Goal: Task Accomplishment & Management: Use online tool/utility

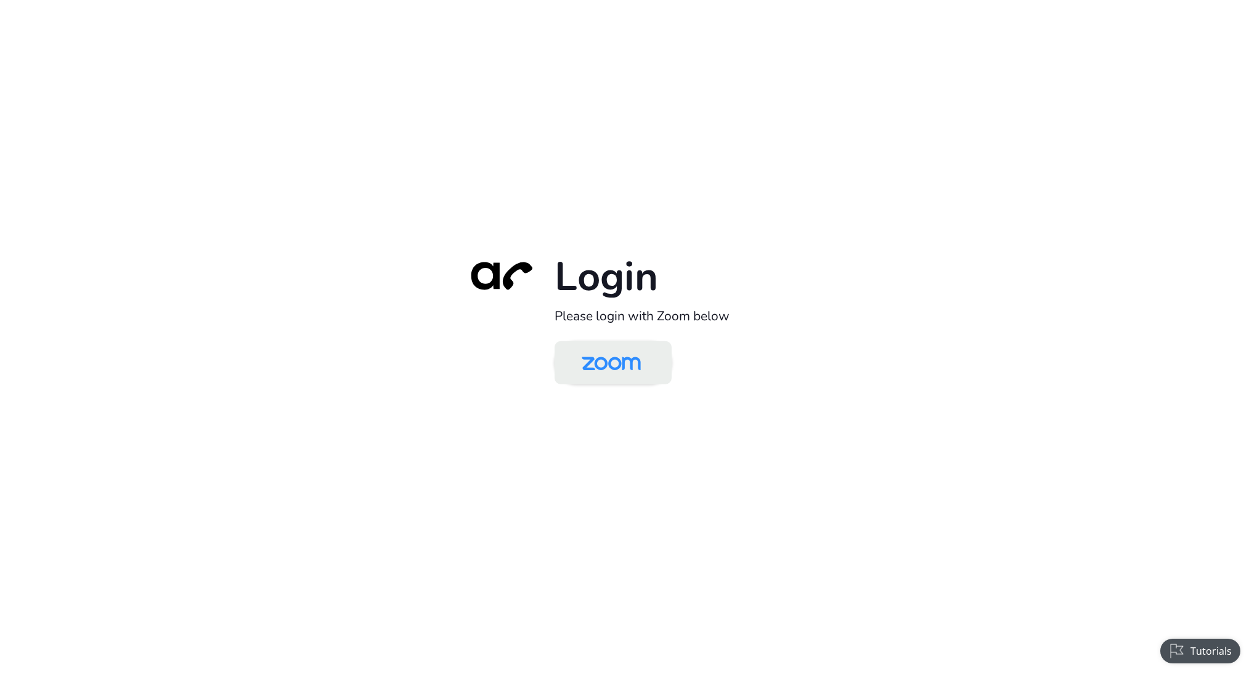
click at [615, 375] on img at bounding box center [611, 364] width 85 height 40
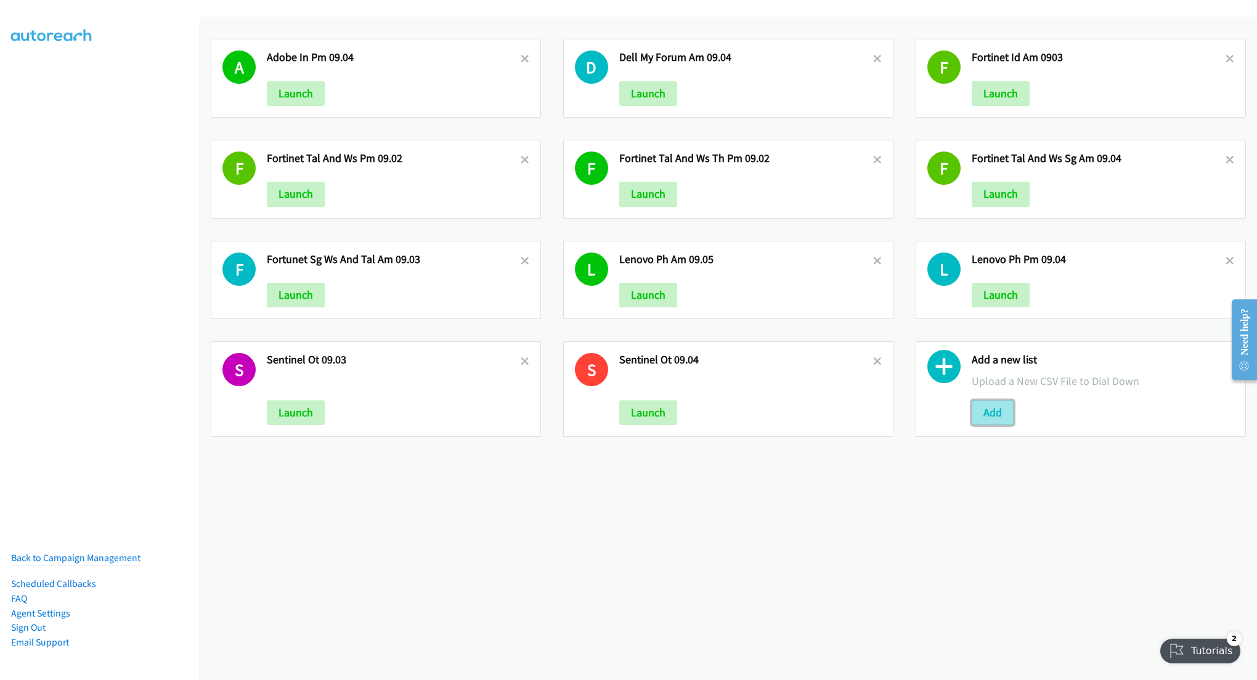
click at [977, 409] on button "Add" at bounding box center [993, 413] width 42 height 25
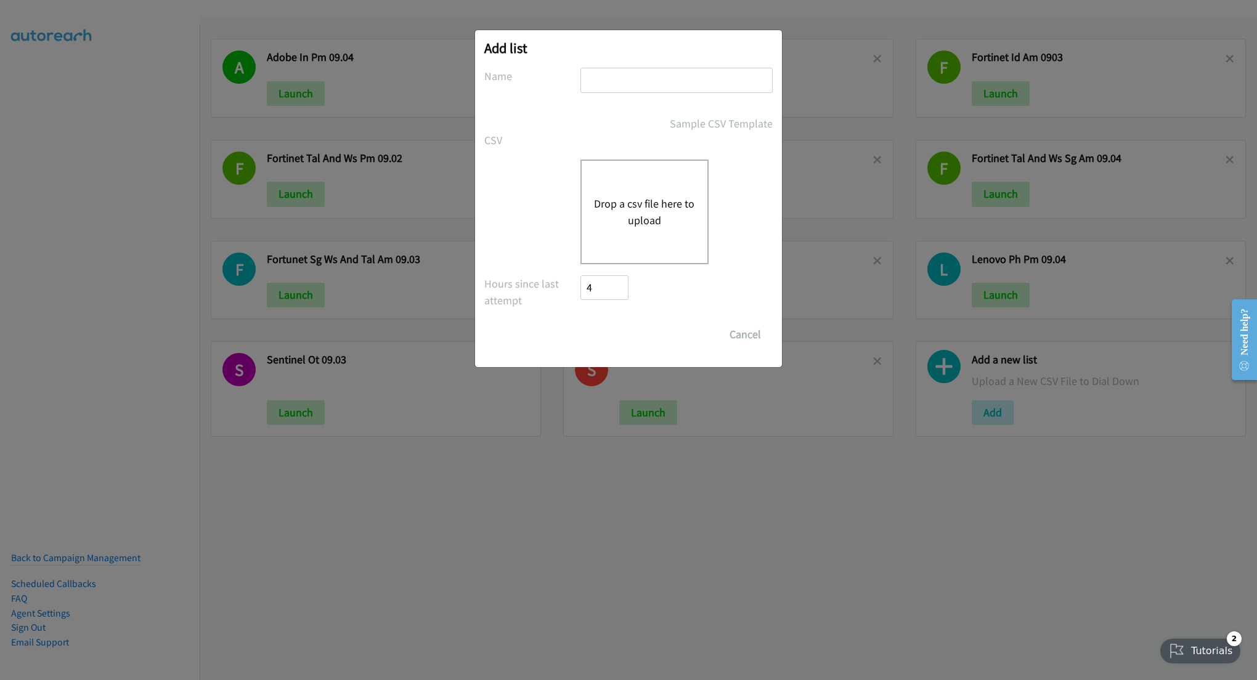
click at [666, 217] on button "Drop a csv file here to upload" at bounding box center [644, 211] width 101 height 33
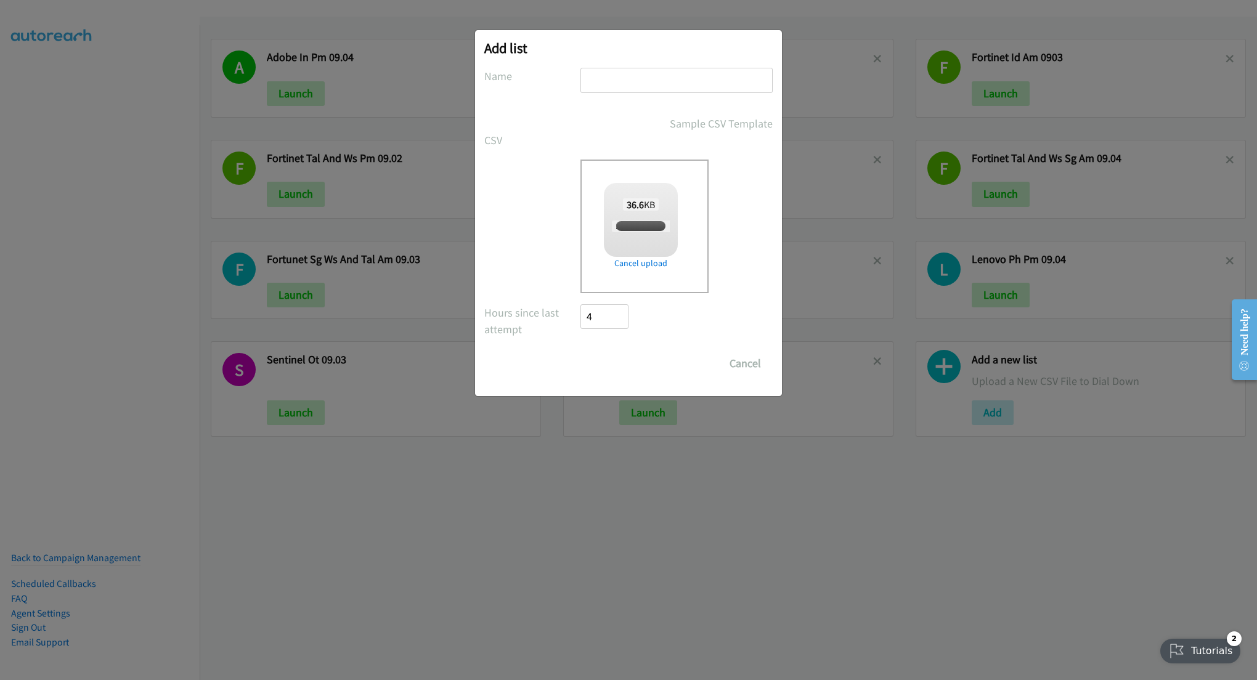
checkbox input "true"
click at [629, 82] on input "text" at bounding box center [677, 80] width 192 height 25
click at [639, 84] on input "Lenovo PH 09.05" at bounding box center [677, 80] width 192 height 25
type input "Lenovo PH PM 09.05"
click at [610, 357] on input "Save List" at bounding box center [613, 363] width 65 height 25
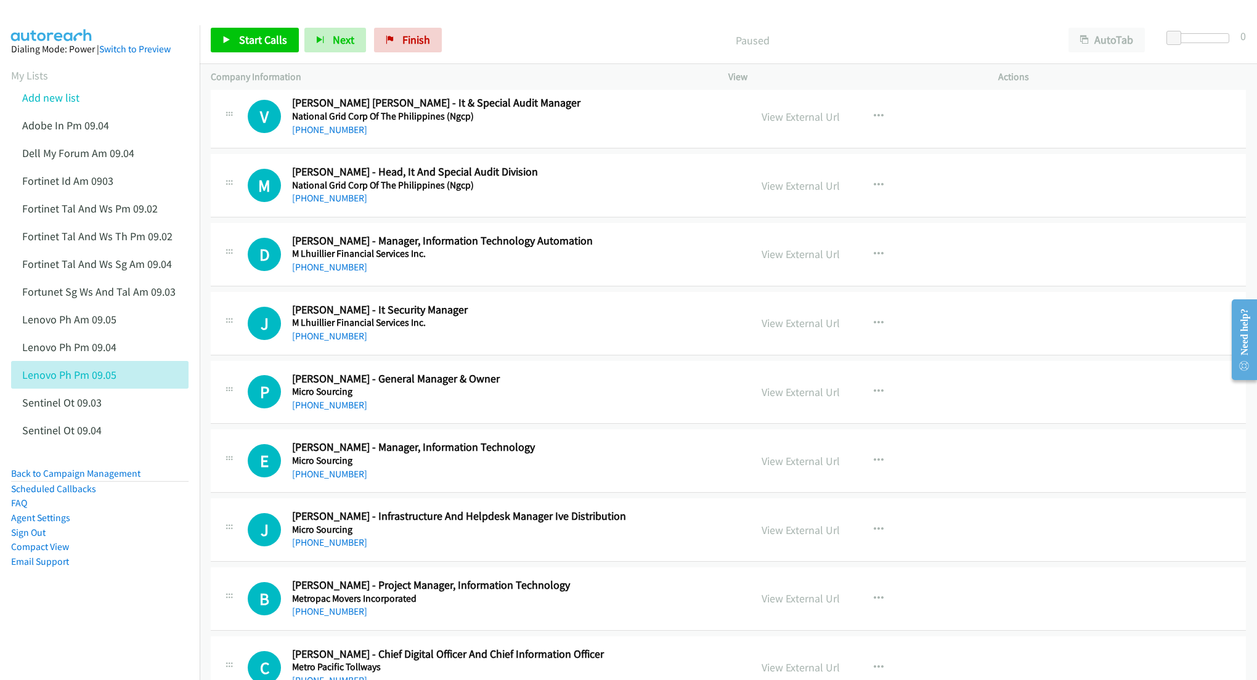
scroll to position [82, 0]
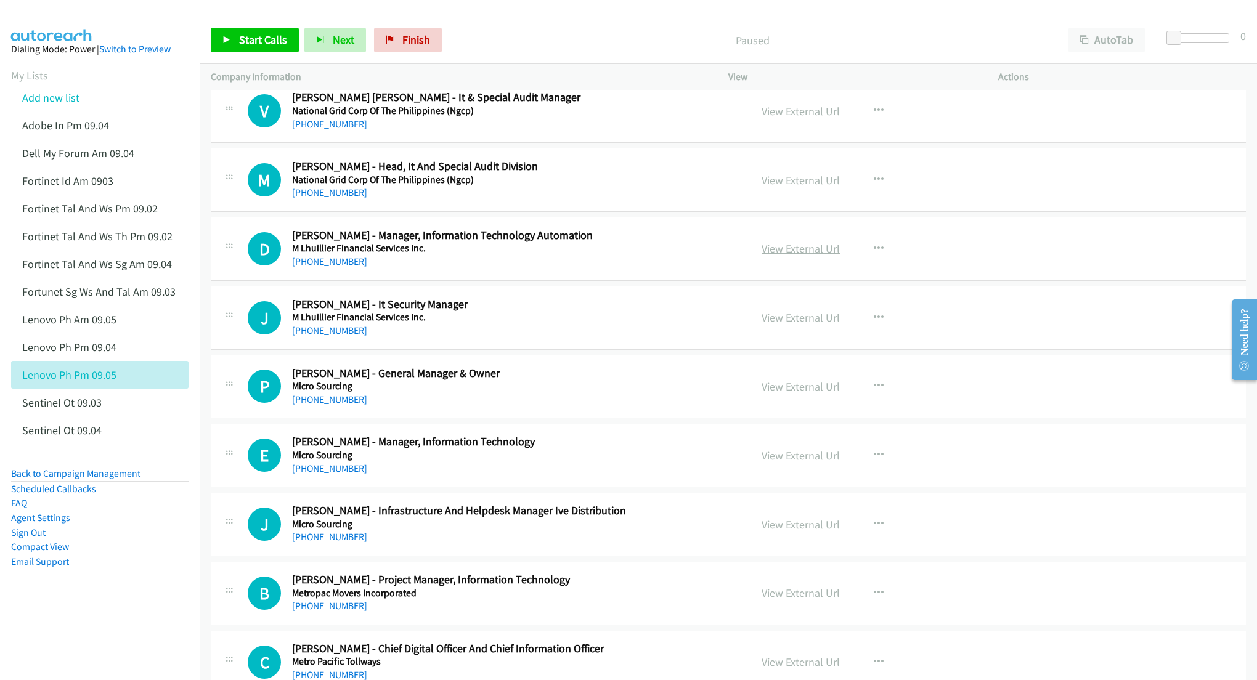
click at [768, 251] on link "View External Url" at bounding box center [801, 249] width 78 height 14
click at [797, 319] on link "View External Url" at bounding box center [801, 318] width 78 height 14
click at [770, 385] on link "View External Url" at bounding box center [801, 387] width 78 height 14
click at [777, 459] on link "View External Url" at bounding box center [801, 456] width 78 height 14
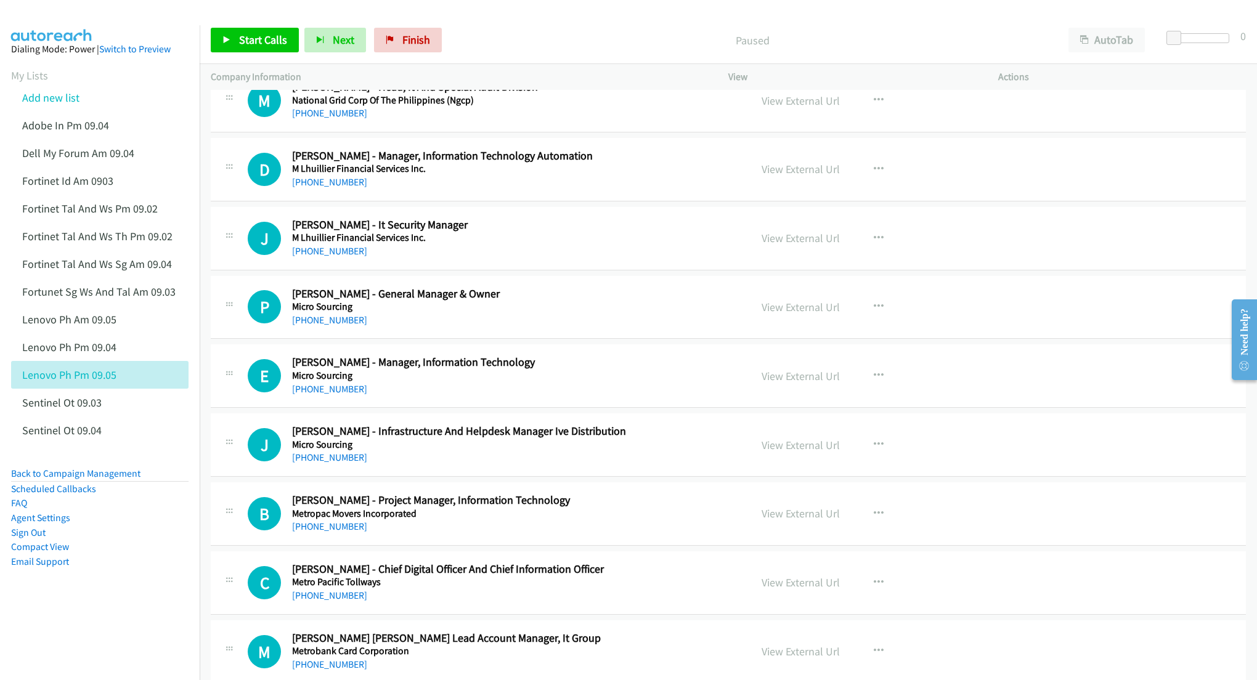
scroll to position [164, 0]
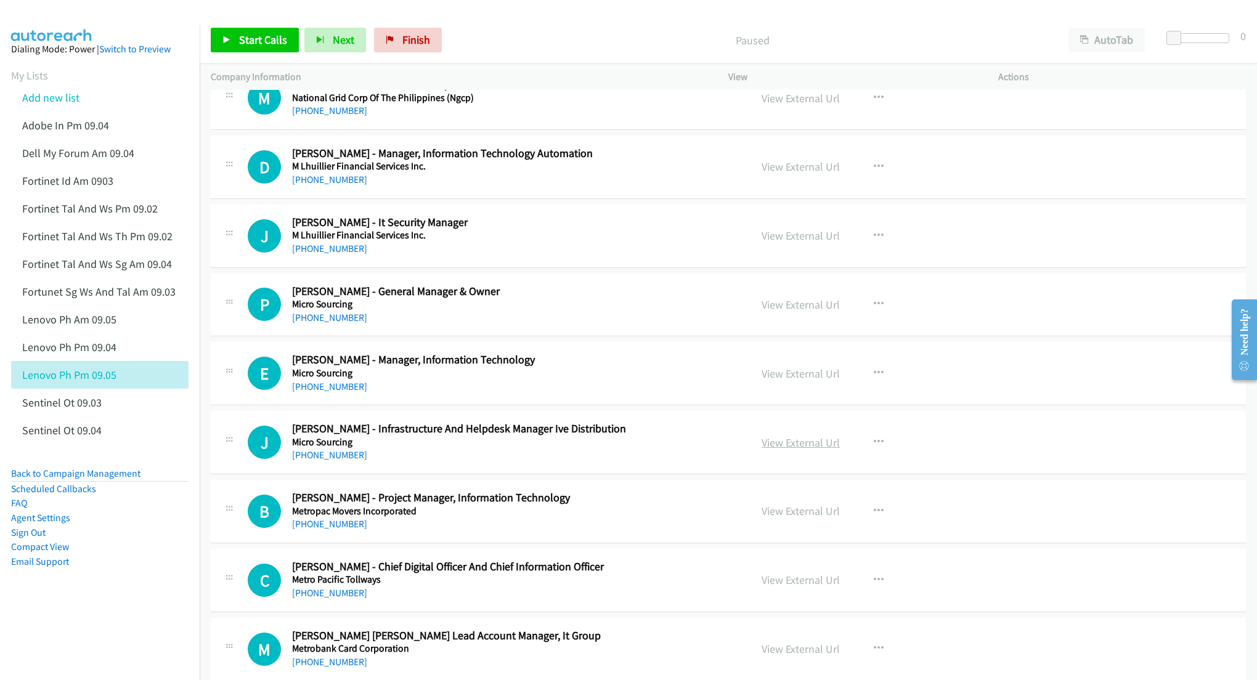
click at [797, 443] on link "View External Url" at bounding box center [801, 443] width 78 height 14
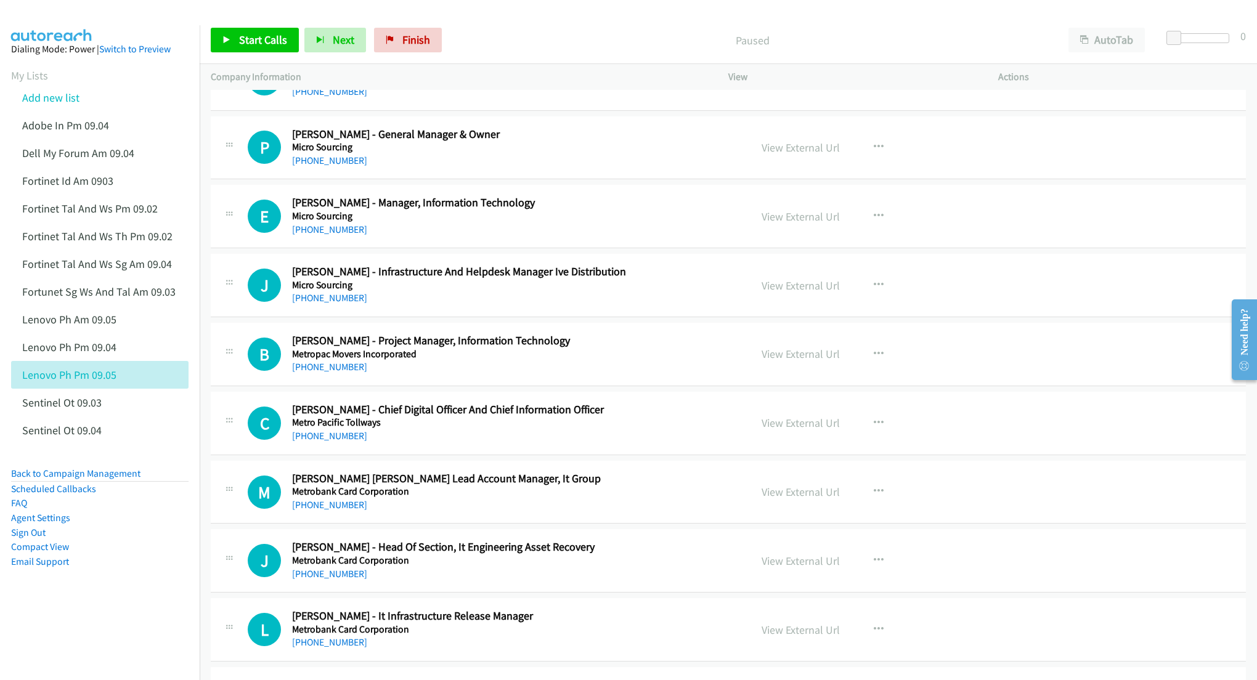
scroll to position [328, 0]
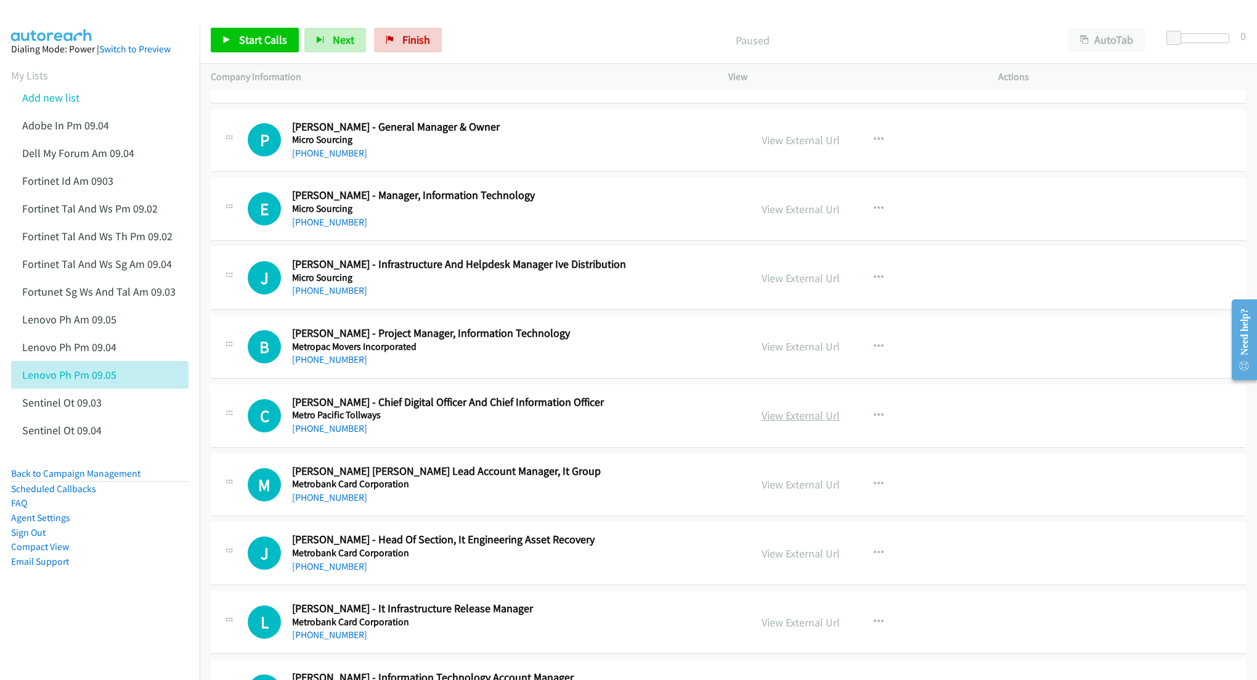
click at [773, 417] on link "View External Url" at bounding box center [801, 416] width 78 height 14
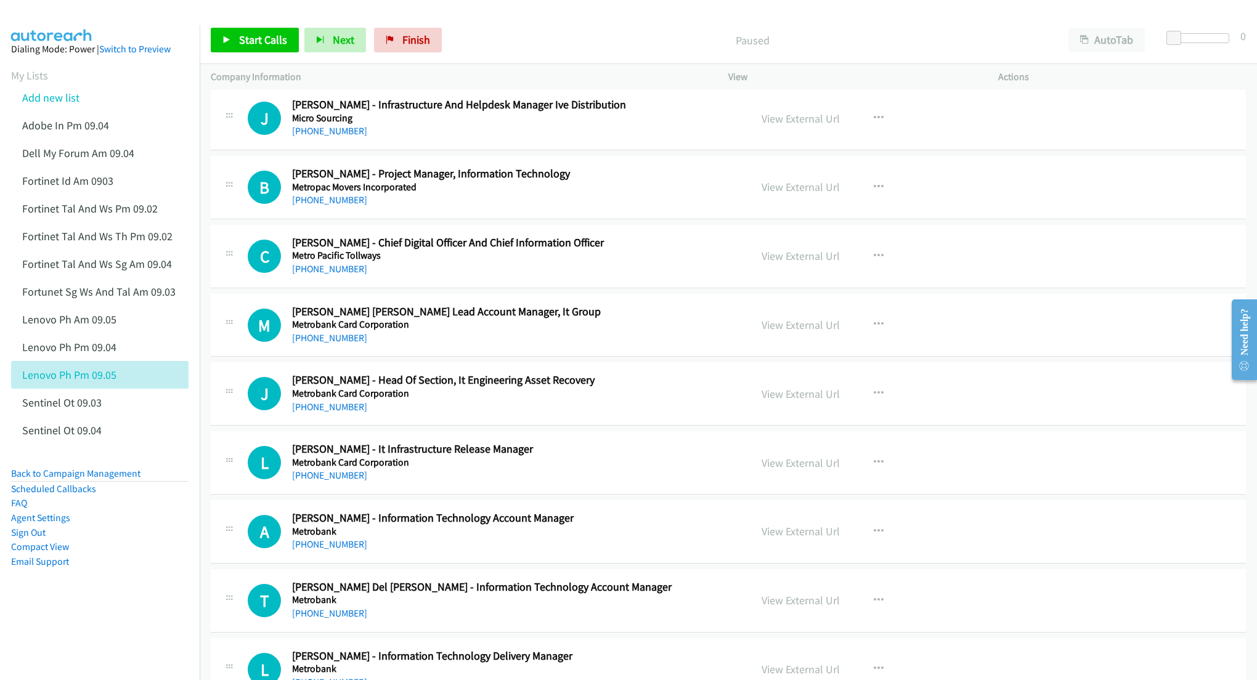
scroll to position [493, 0]
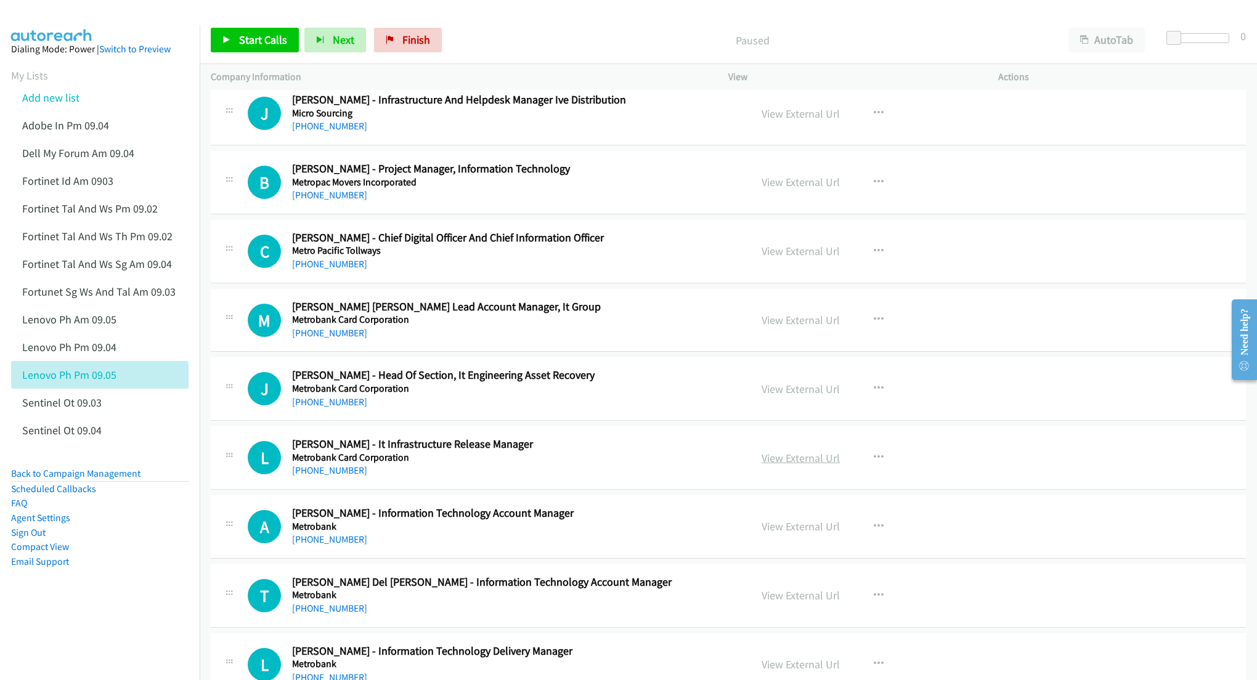
click at [794, 459] on link "View External Url" at bounding box center [801, 458] width 78 height 14
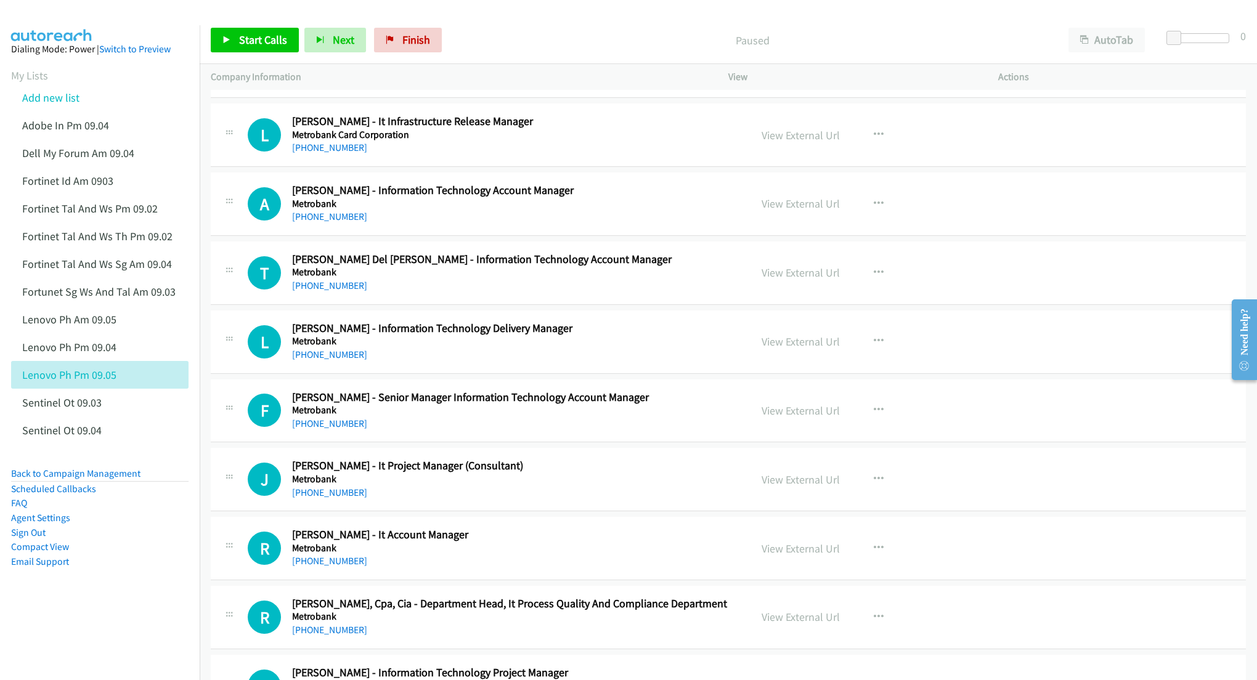
scroll to position [822, 0]
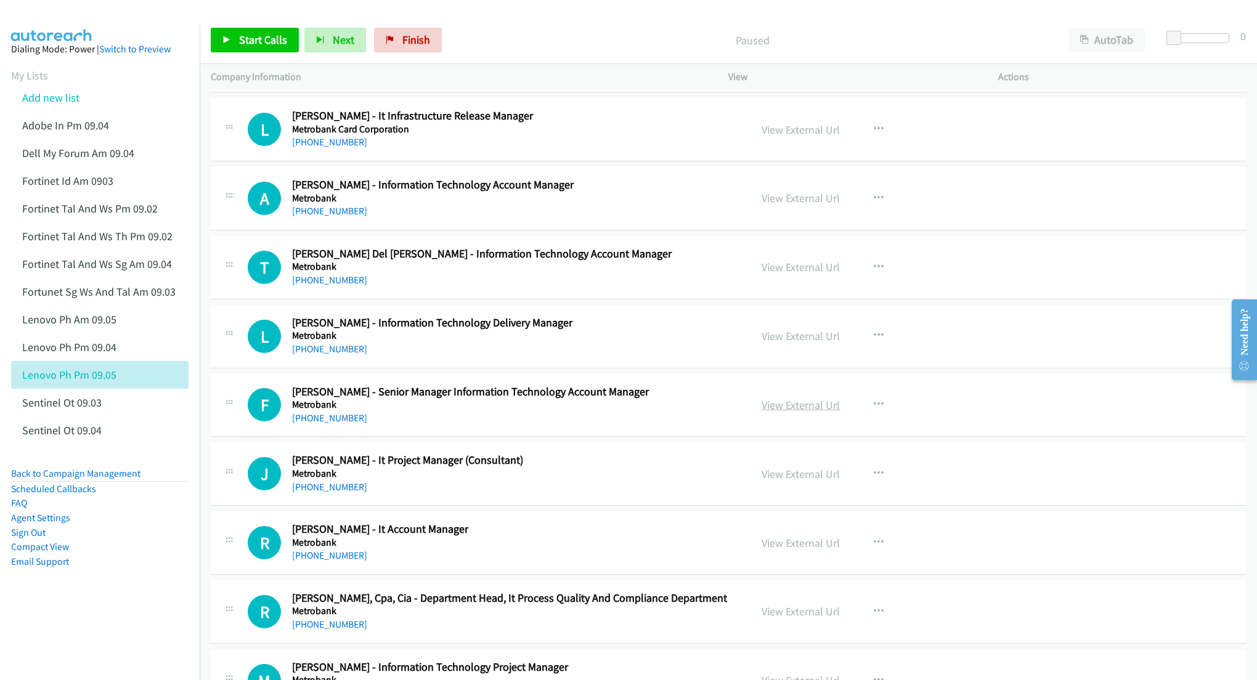
click at [768, 406] on link "View External Url" at bounding box center [801, 405] width 78 height 14
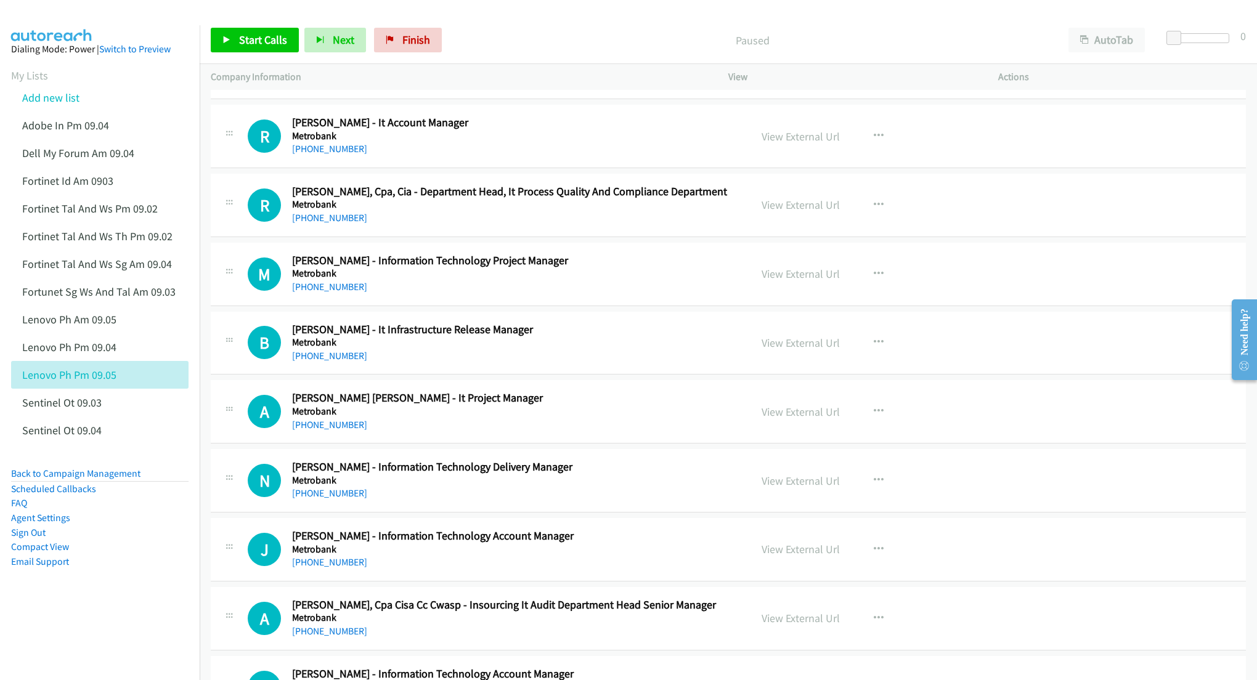
scroll to position [1233, 0]
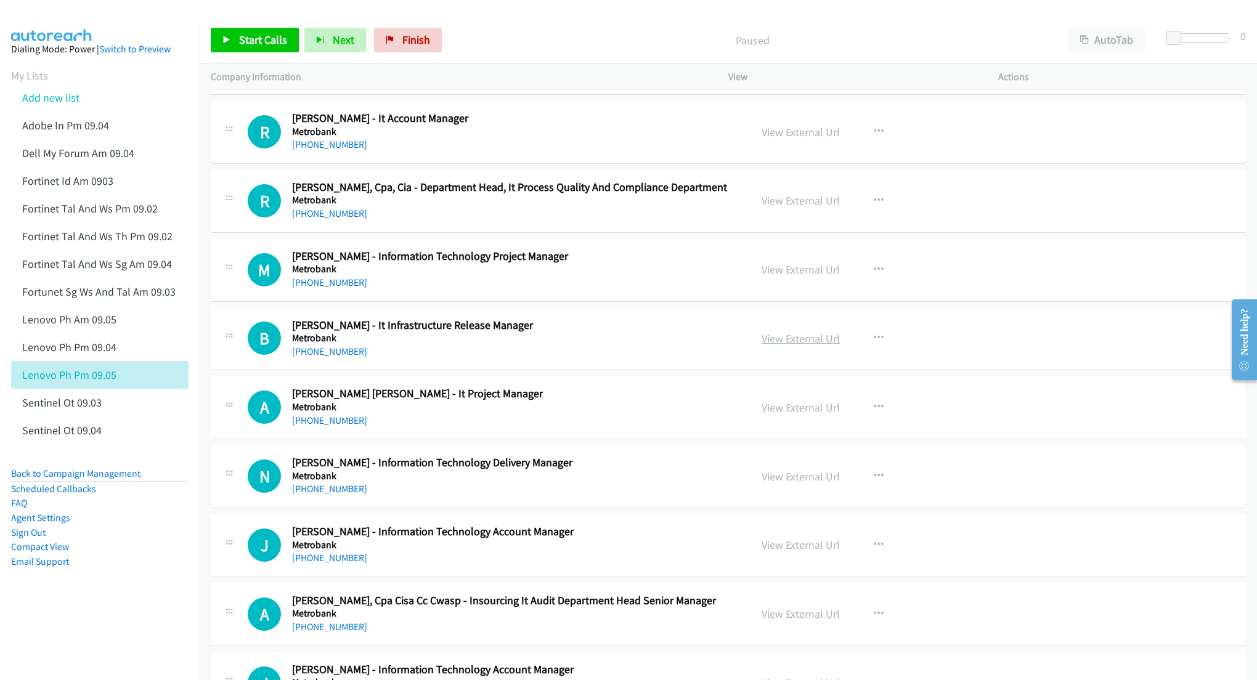
click at [793, 346] on link "View External Url" at bounding box center [801, 339] width 78 height 14
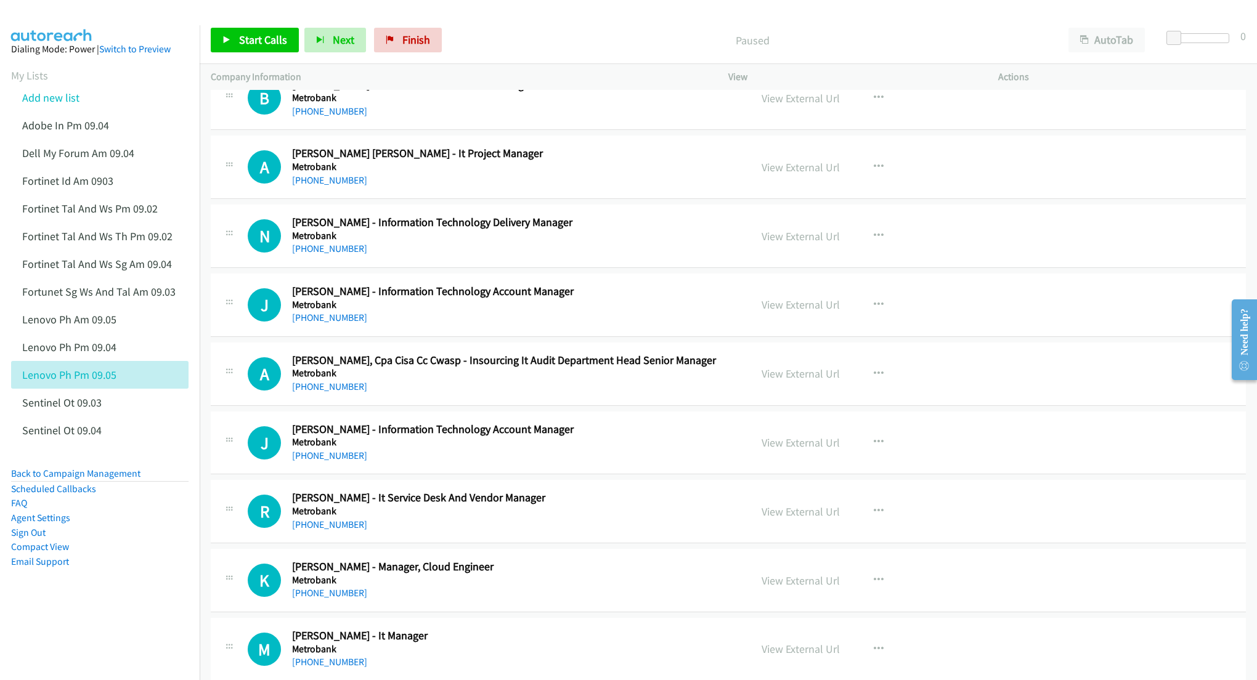
scroll to position [1479, 0]
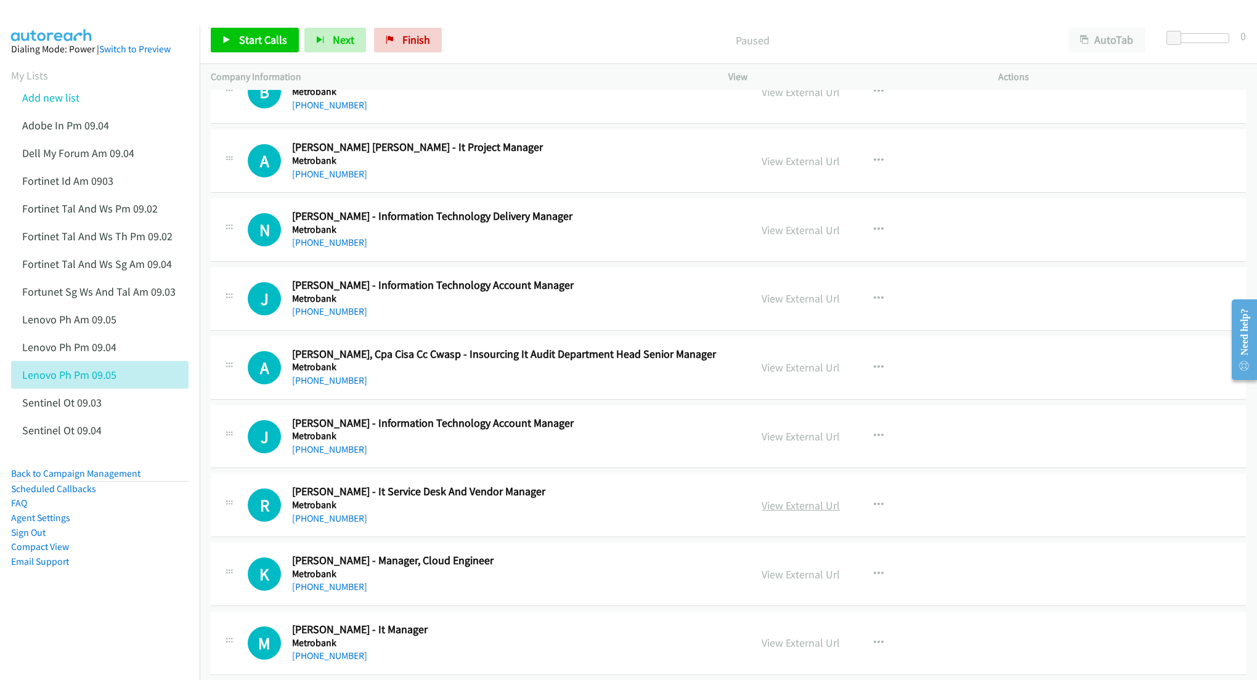
click at [773, 512] on link "View External Url" at bounding box center [801, 506] width 78 height 14
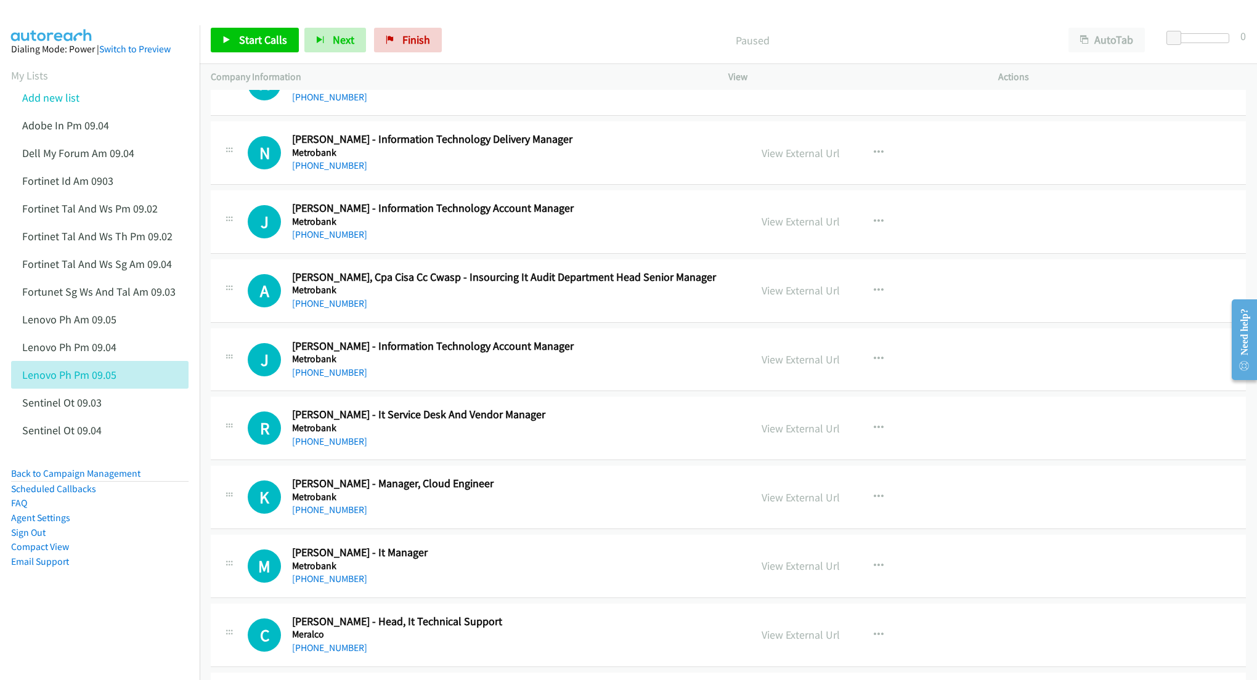
scroll to position [1561, 0]
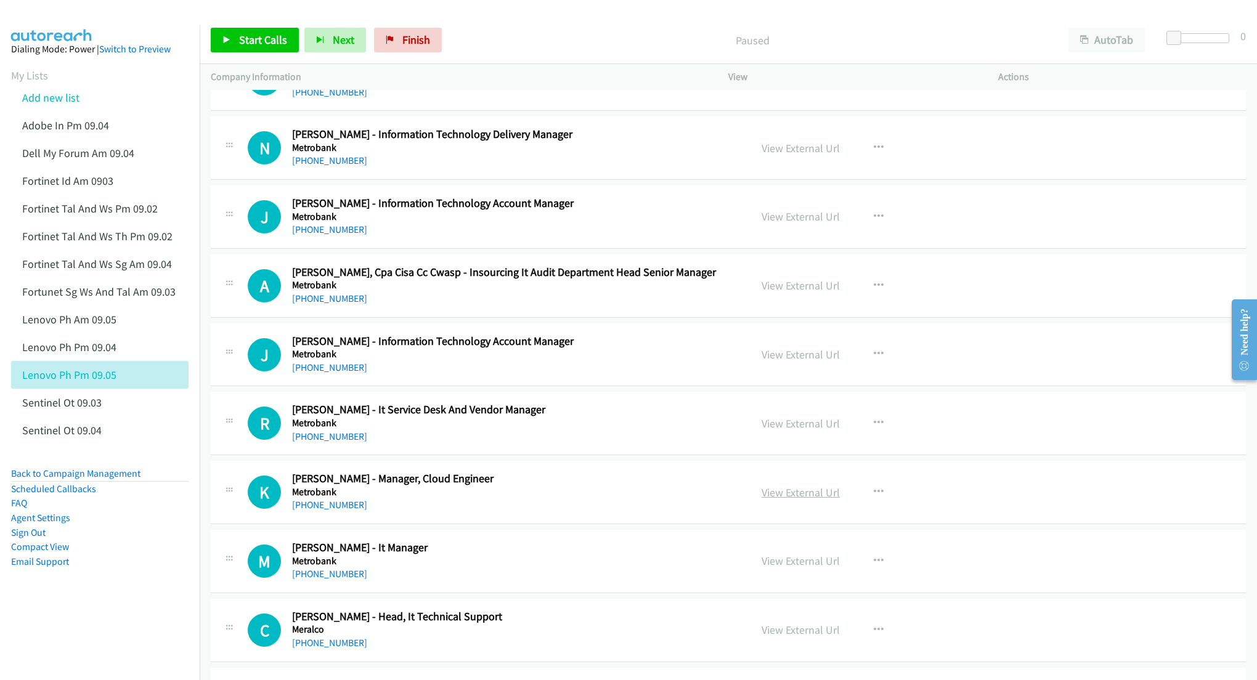
click at [811, 500] on link "View External Url" at bounding box center [801, 493] width 78 height 14
click at [790, 568] on link "View External Url" at bounding box center [801, 561] width 78 height 14
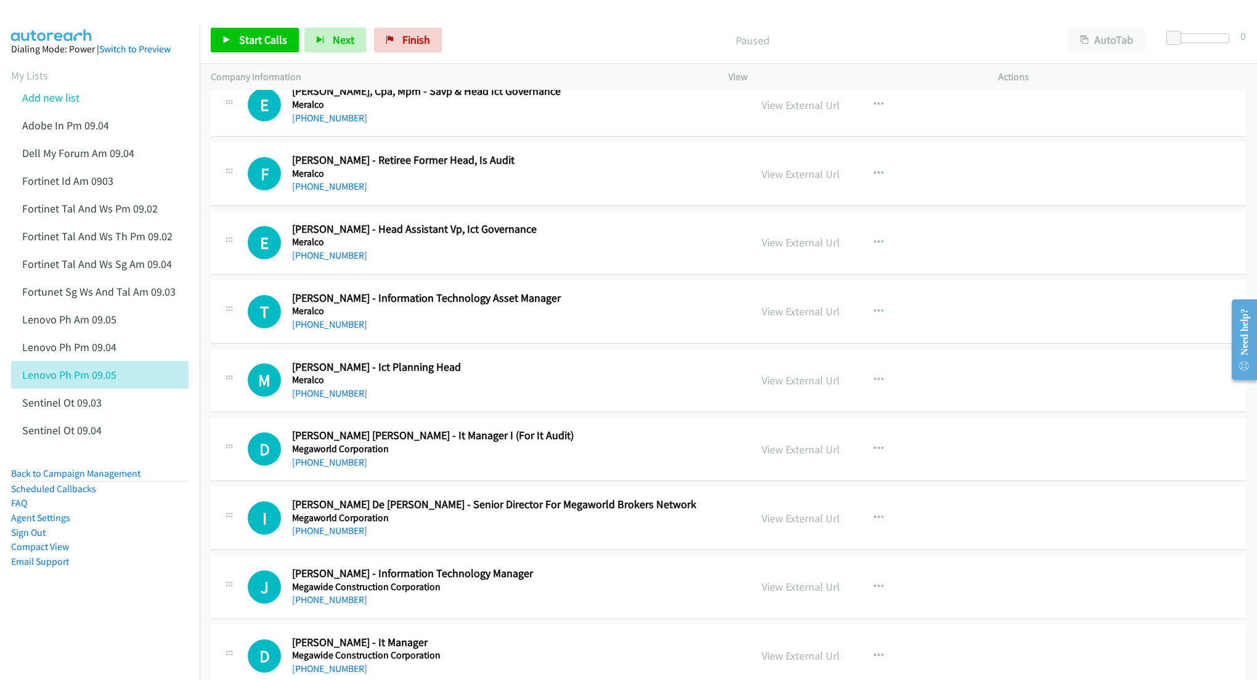
scroll to position [2301, 0]
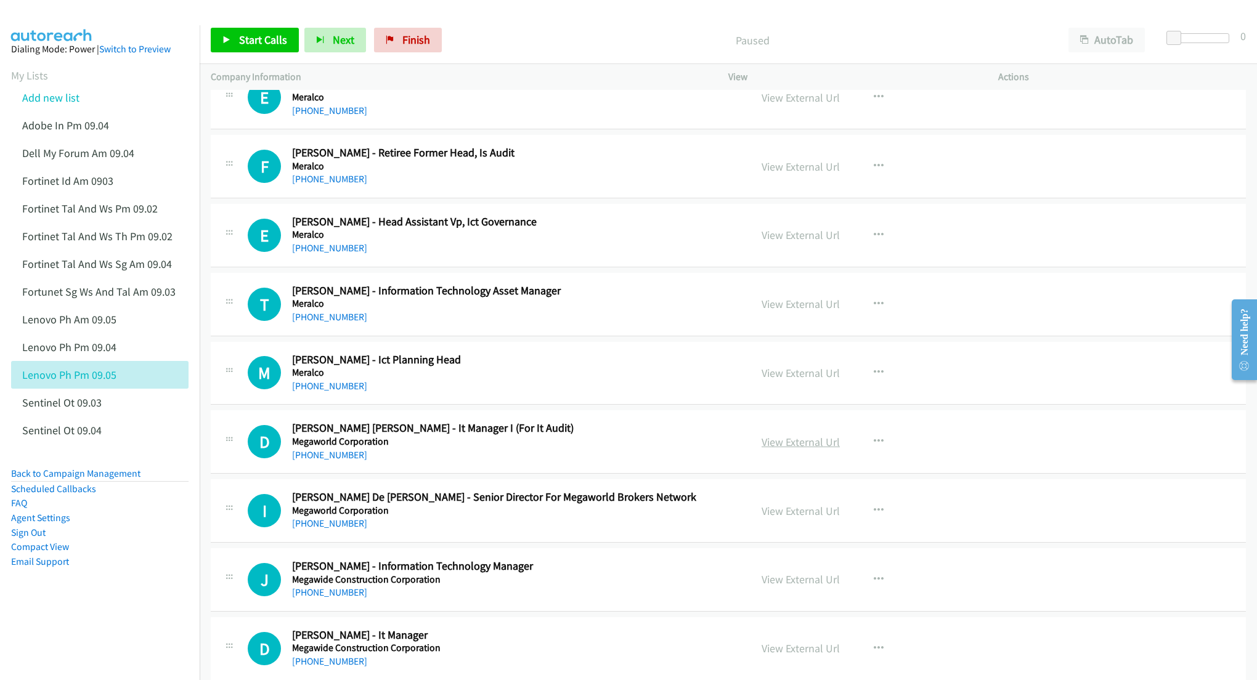
click at [797, 449] on link "View External Url" at bounding box center [801, 442] width 78 height 14
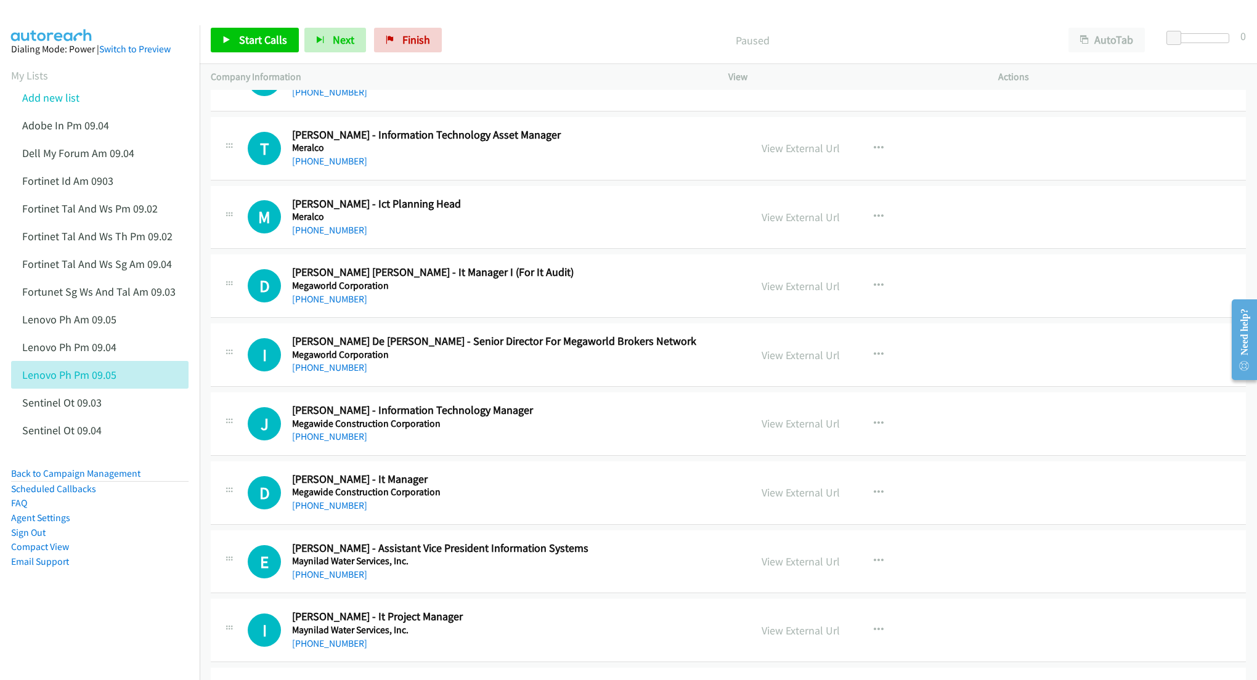
scroll to position [2465, 0]
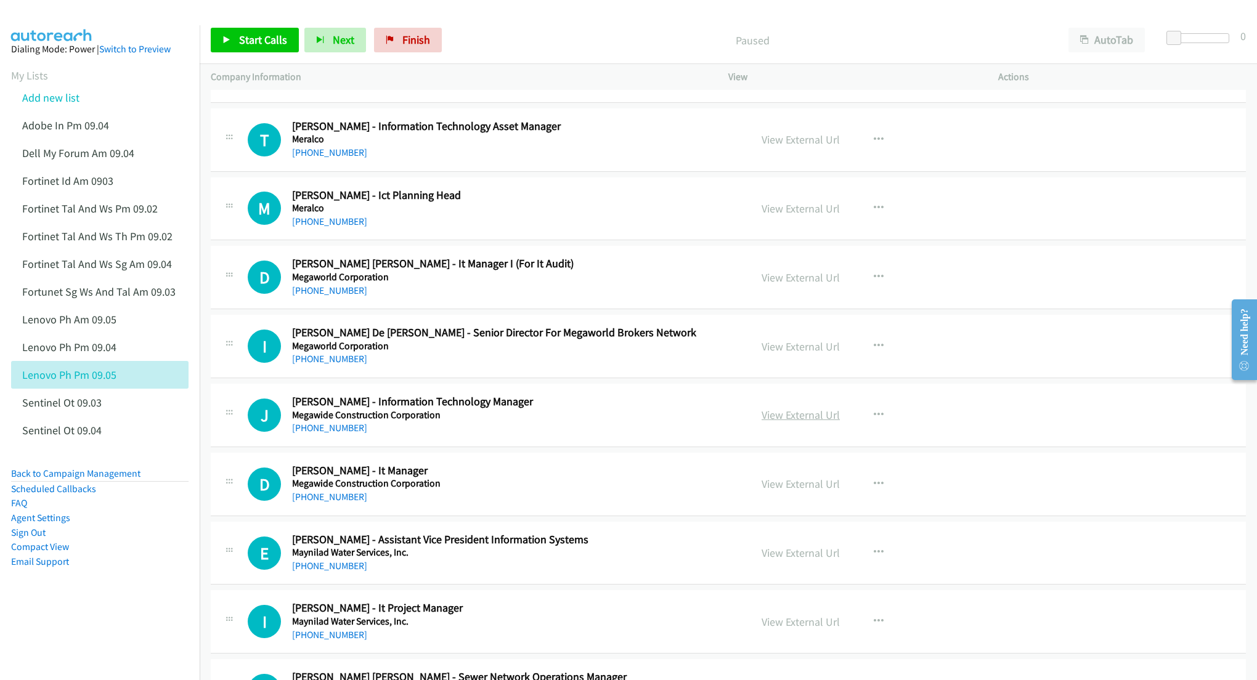
click at [787, 422] on link "View External Url" at bounding box center [801, 415] width 78 height 14
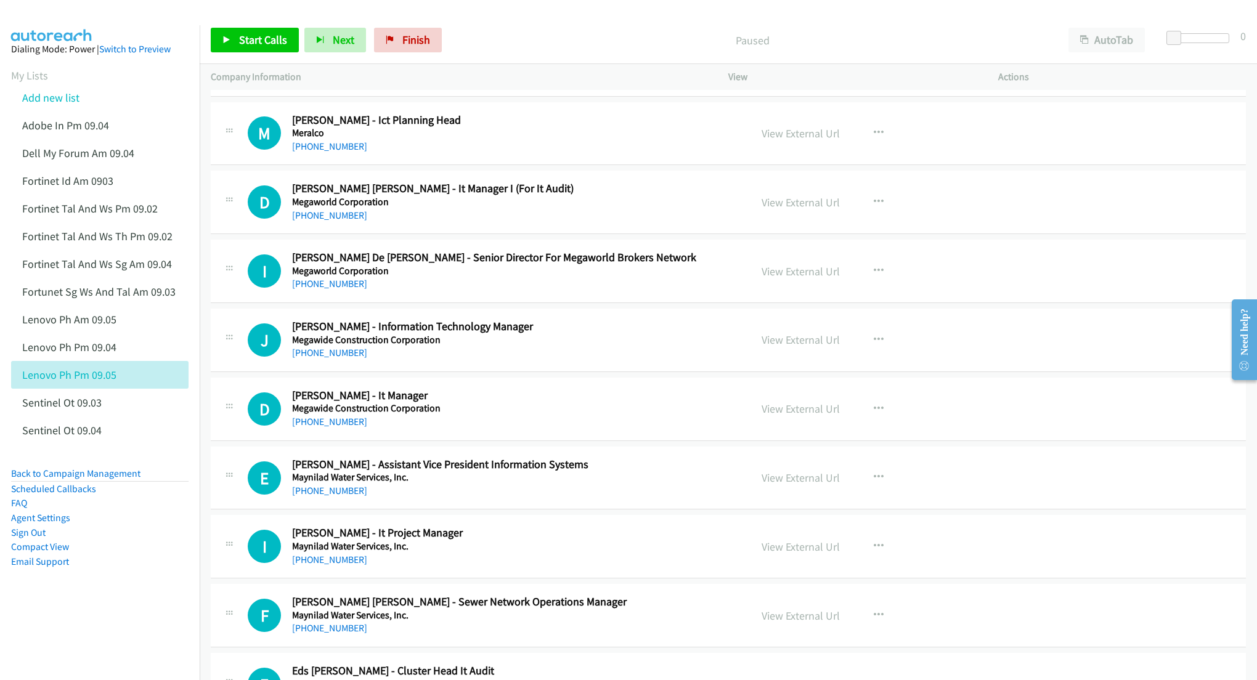
scroll to position [2547, 0]
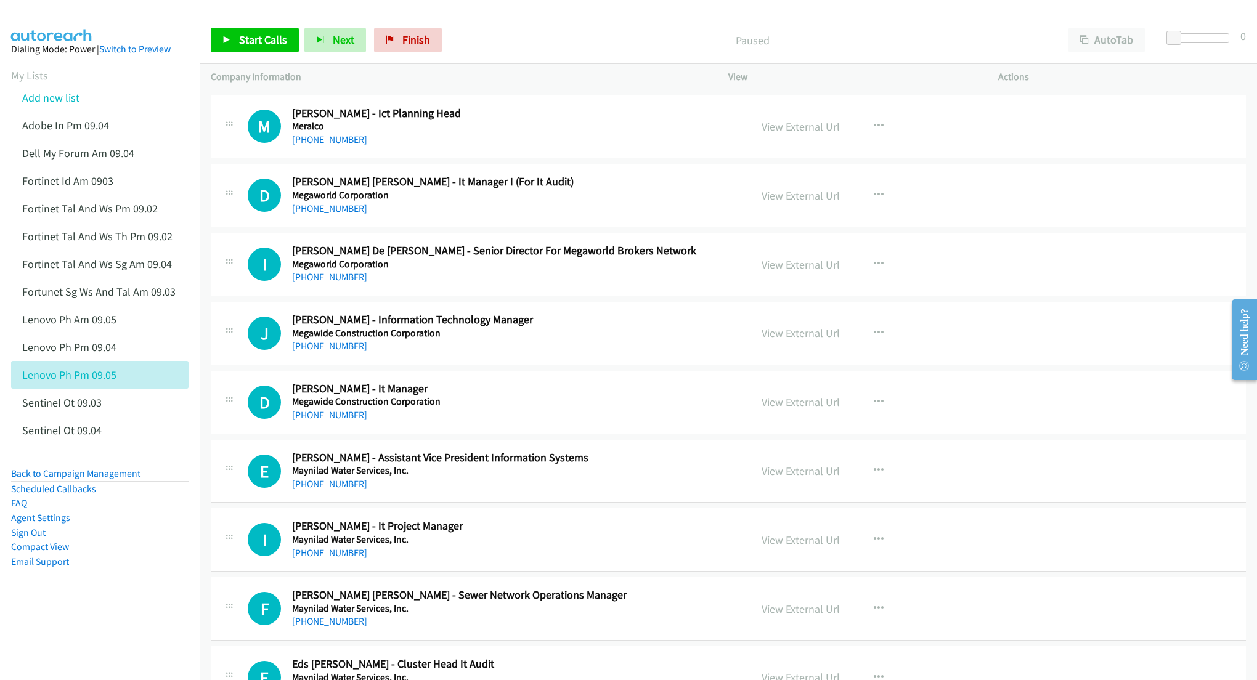
click at [796, 409] on link "View External Url" at bounding box center [801, 402] width 78 height 14
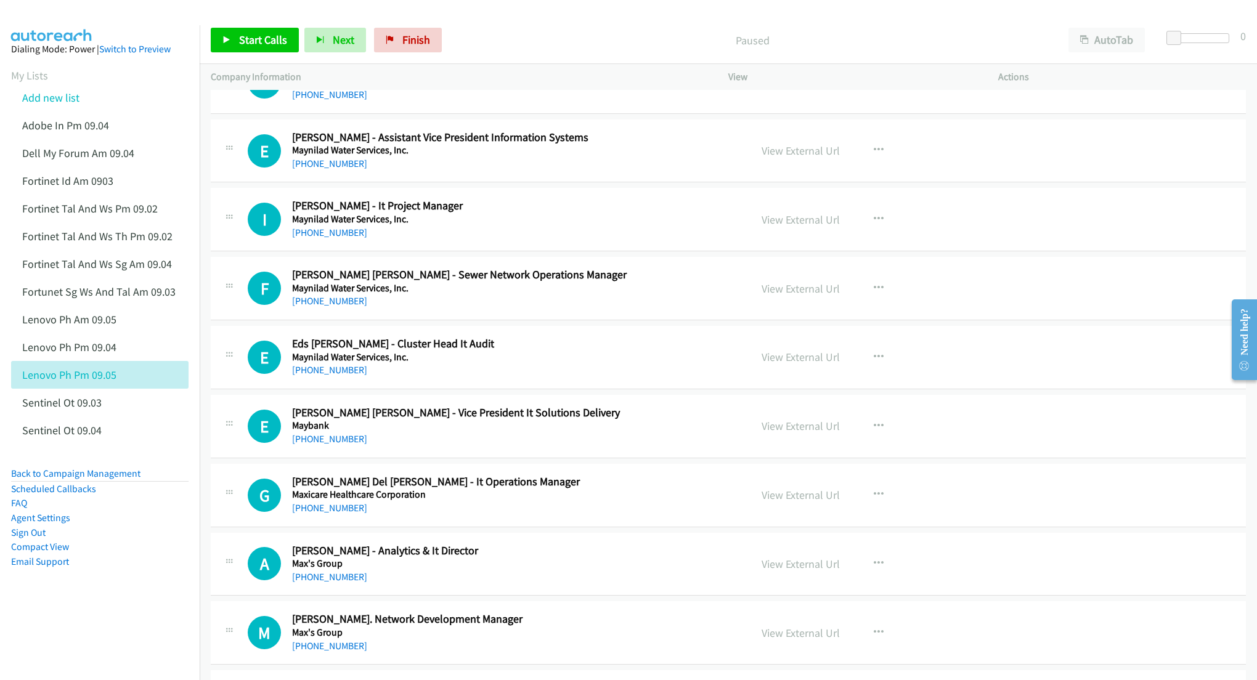
scroll to position [2876, 0]
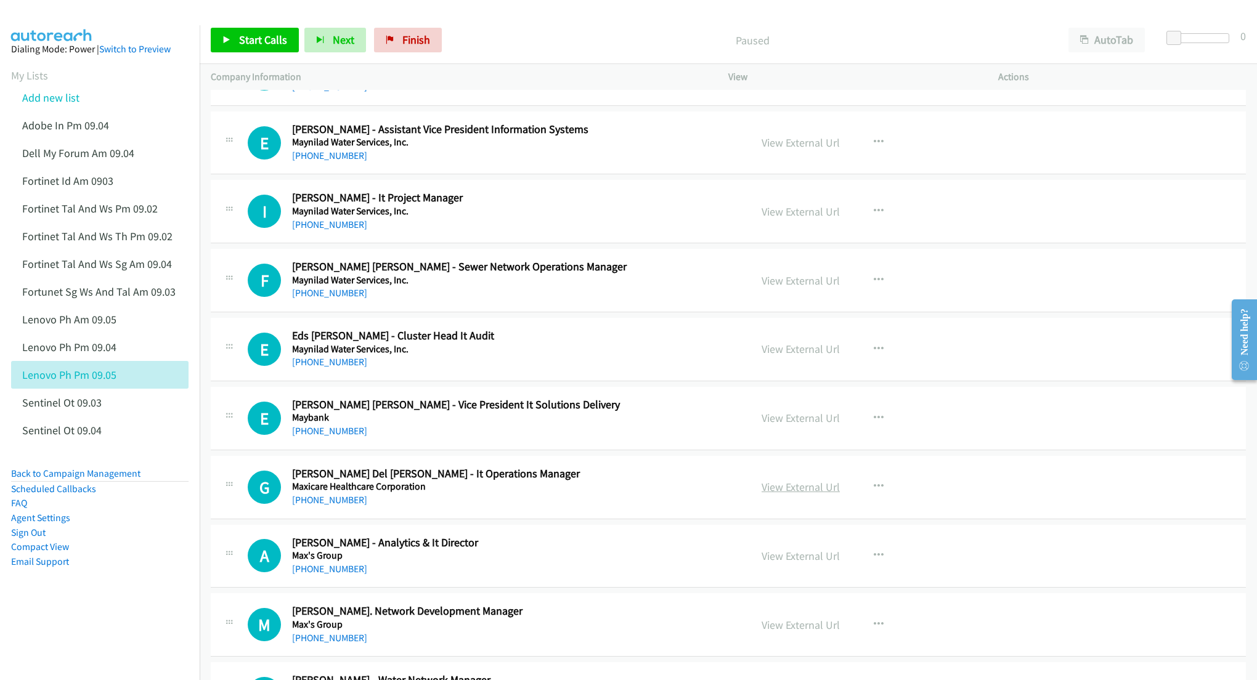
click at [772, 491] on link "View External Url" at bounding box center [801, 487] width 78 height 14
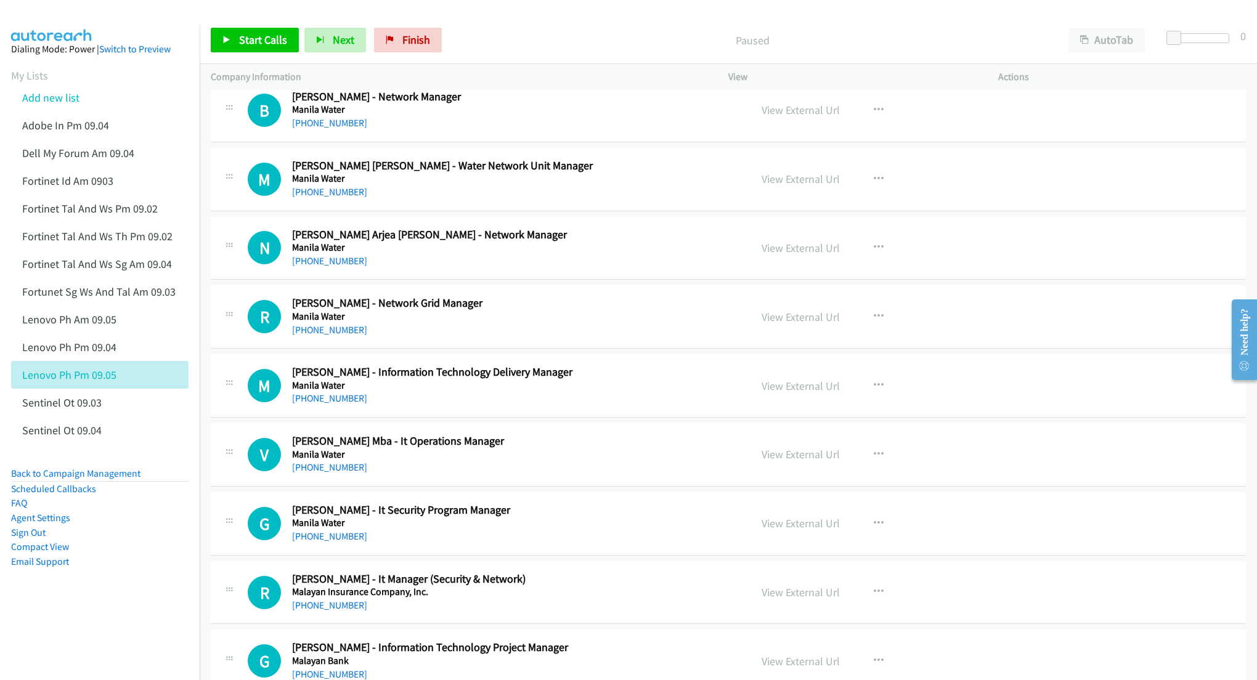
scroll to position [3533, 0]
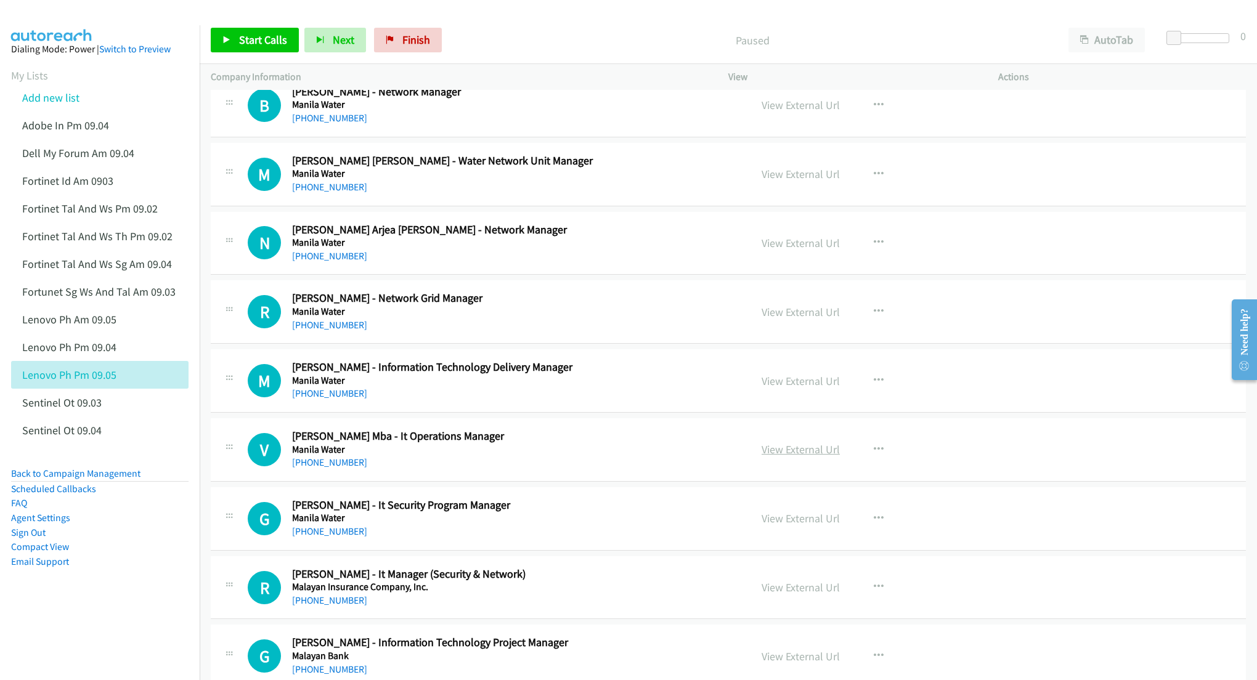
click at [804, 457] on link "View External Url" at bounding box center [801, 450] width 78 height 14
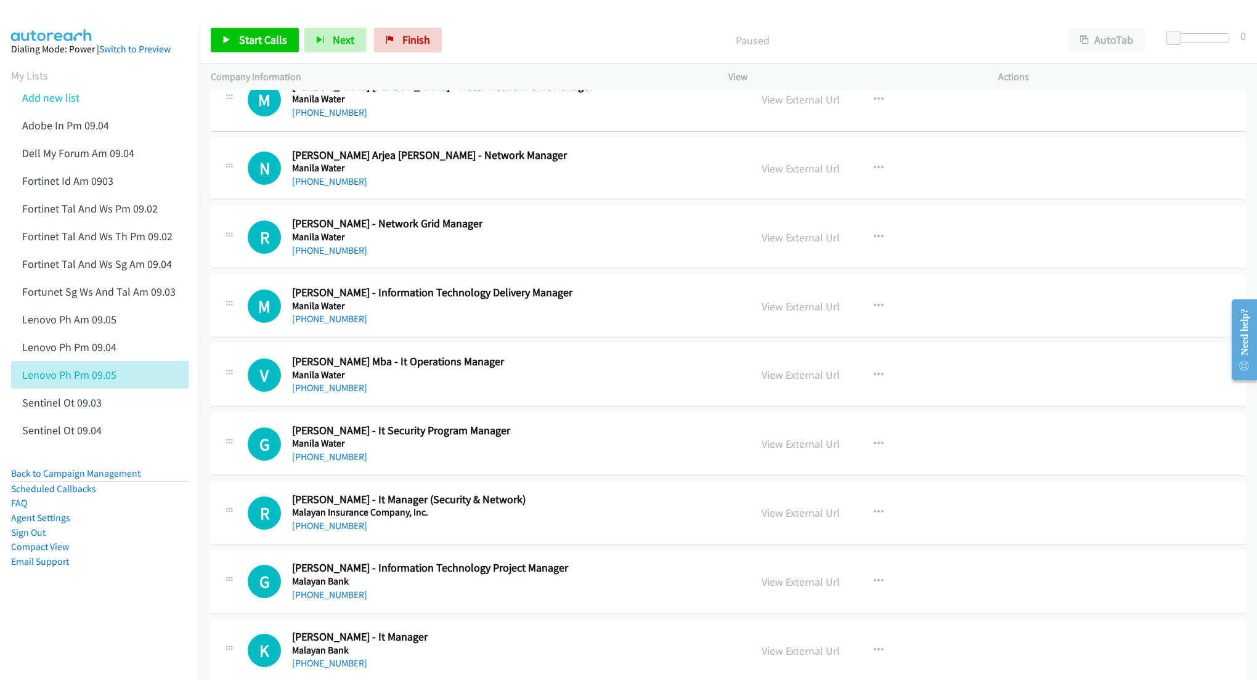
scroll to position [3615, 0]
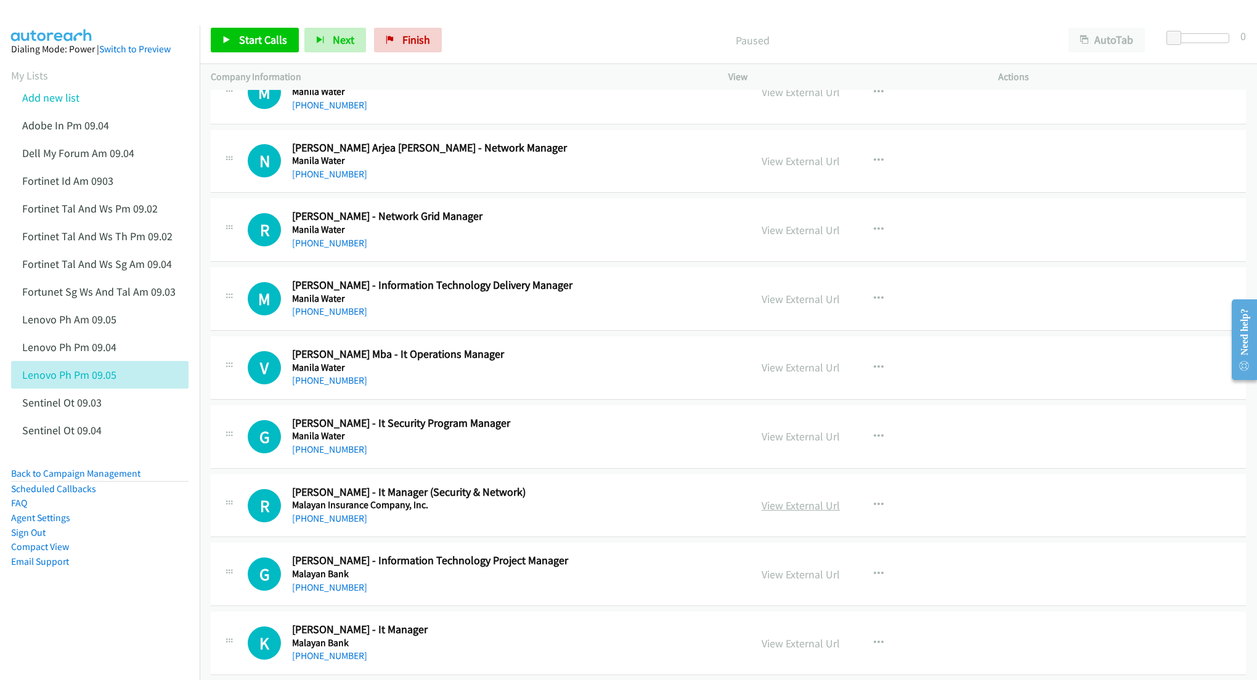
click at [780, 513] on link "View External Url" at bounding box center [801, 506] width 78 height 14
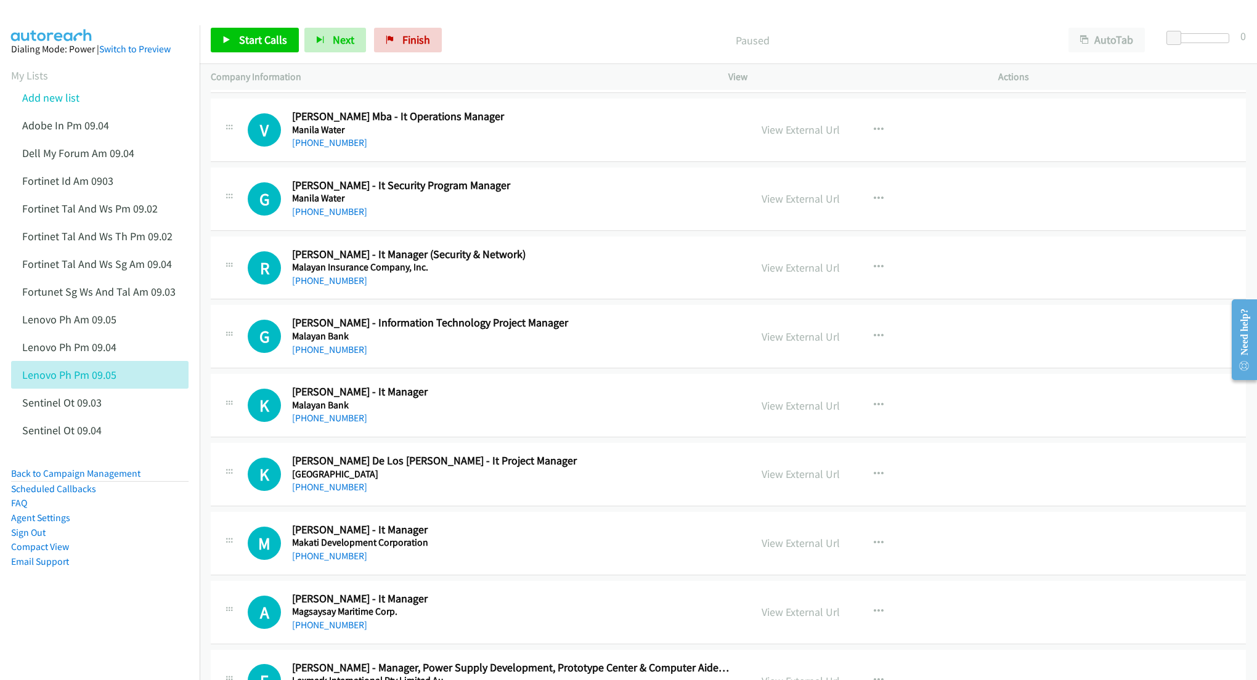
scroll to position [3862, 0]
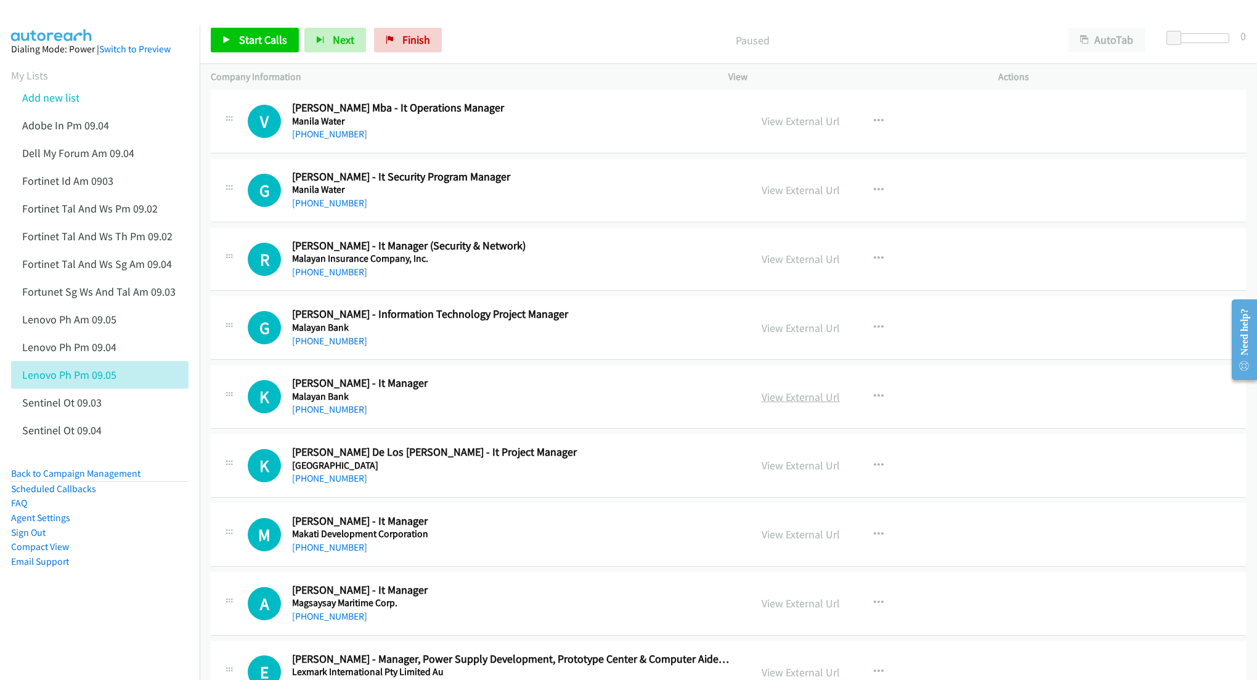
click at [778, 404] on link "View External Url" at bounding box center [801, 397] width 78 height 14
click at [790, 542] on link "View External Url" at bounding box center [801, 535] width 78 height 14
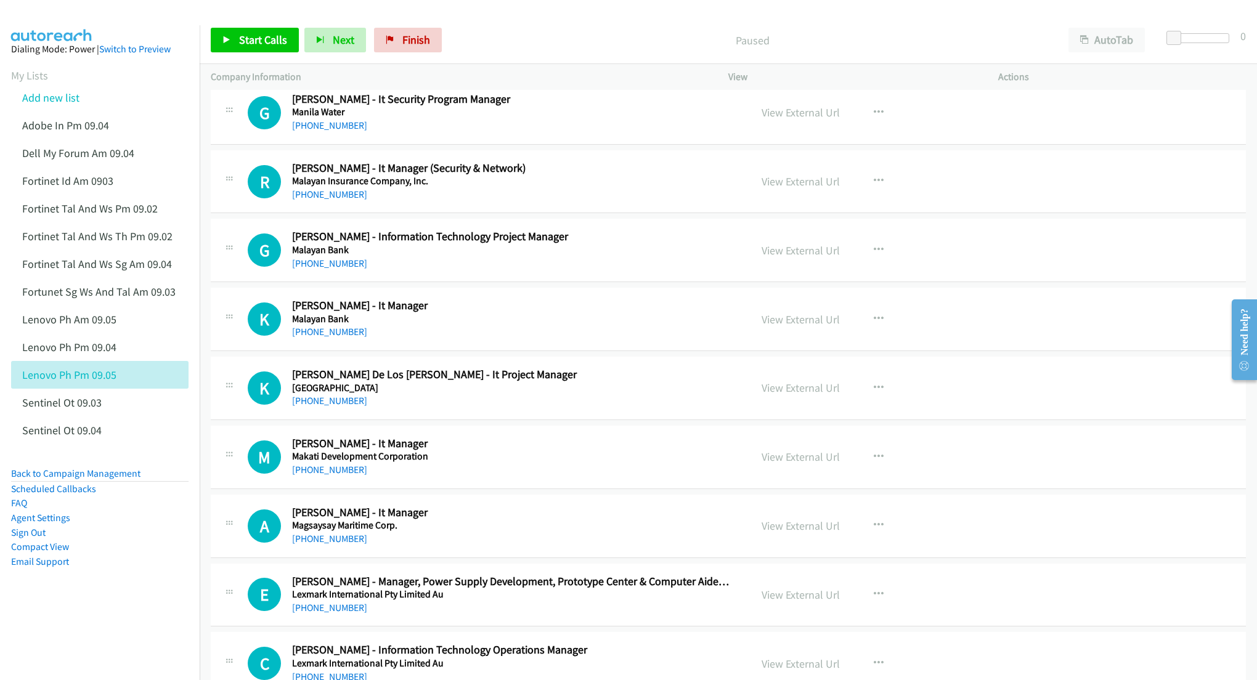
scroll to position [3944, 0]
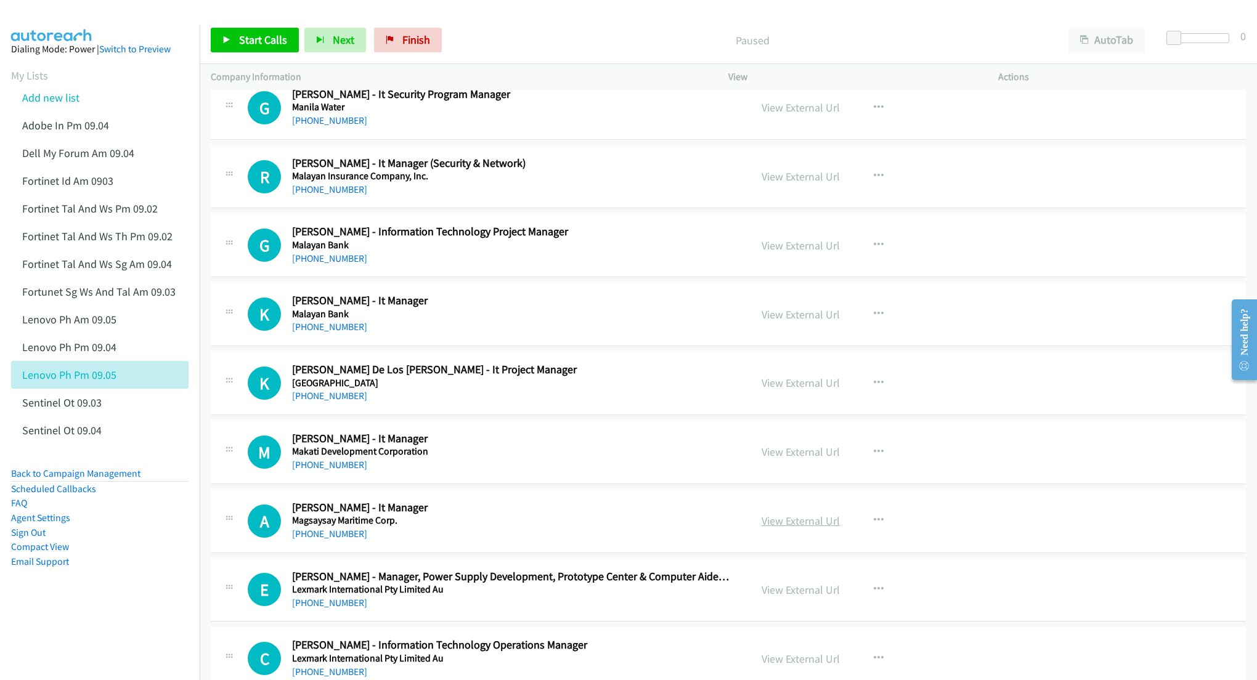
click at [777, 528] on link "View External Url" at bounding box center [801, 521] width 78 height 14
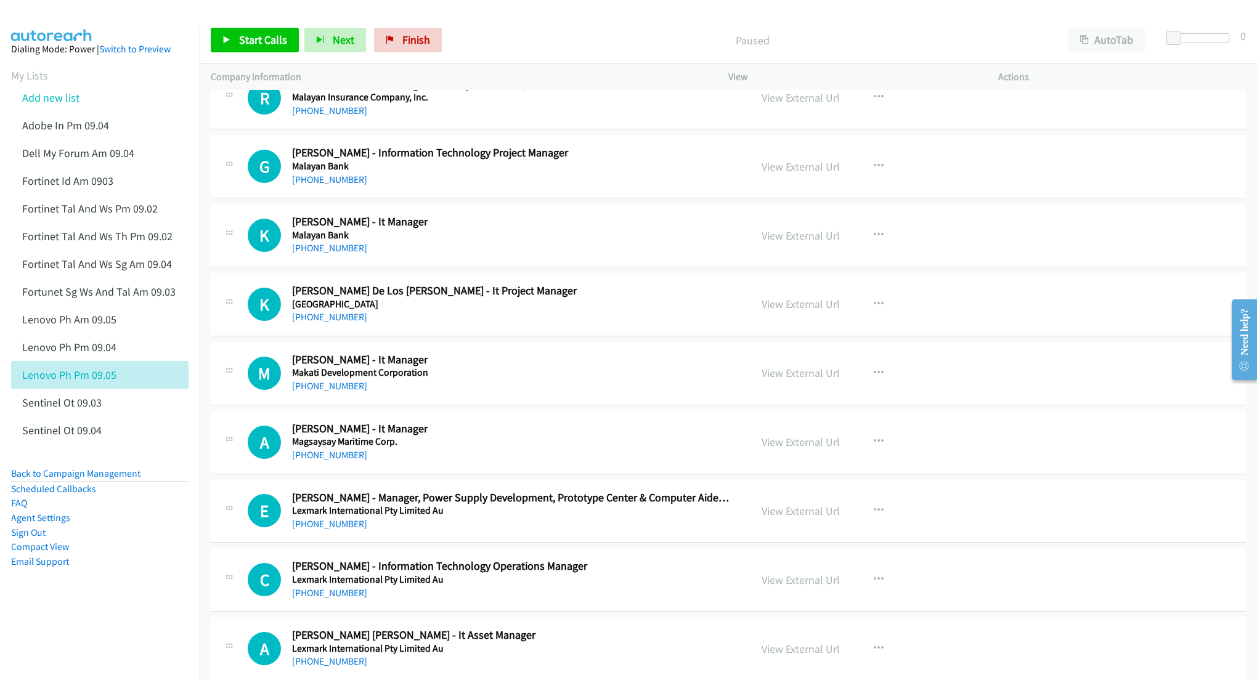
scroll to position [4026, 0]
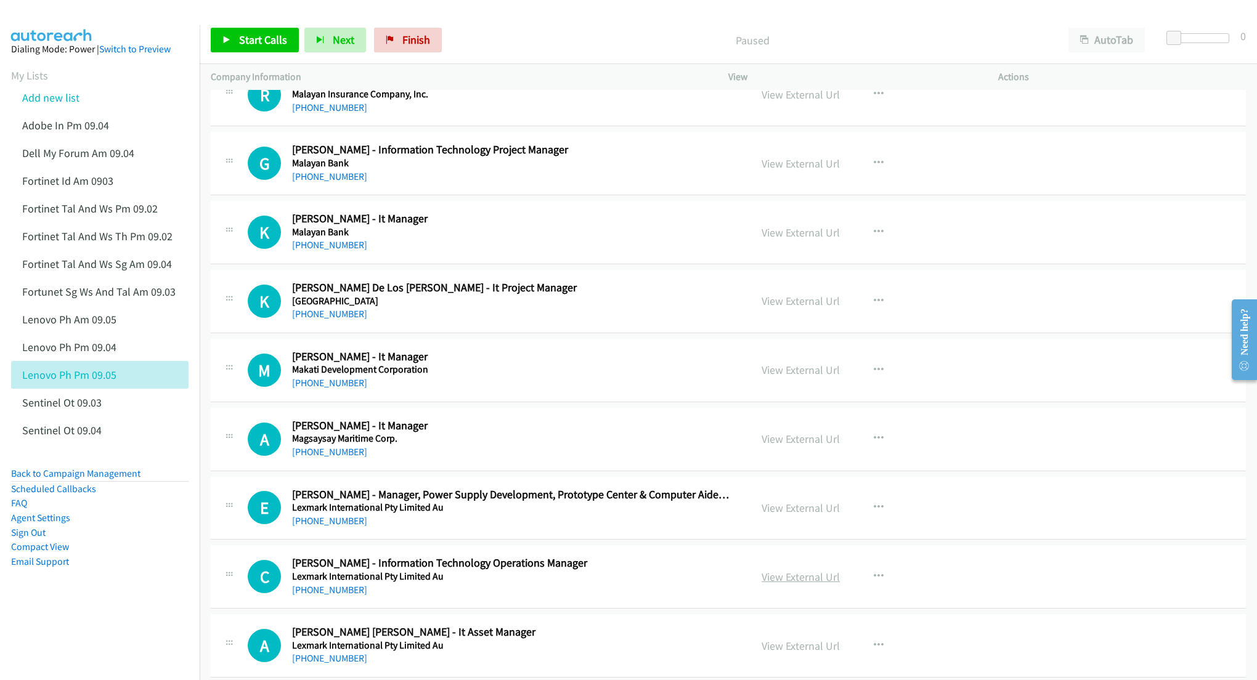
click at [801, 584] on link "View External Url" at bounding box center [801, 577] width 78 height 14
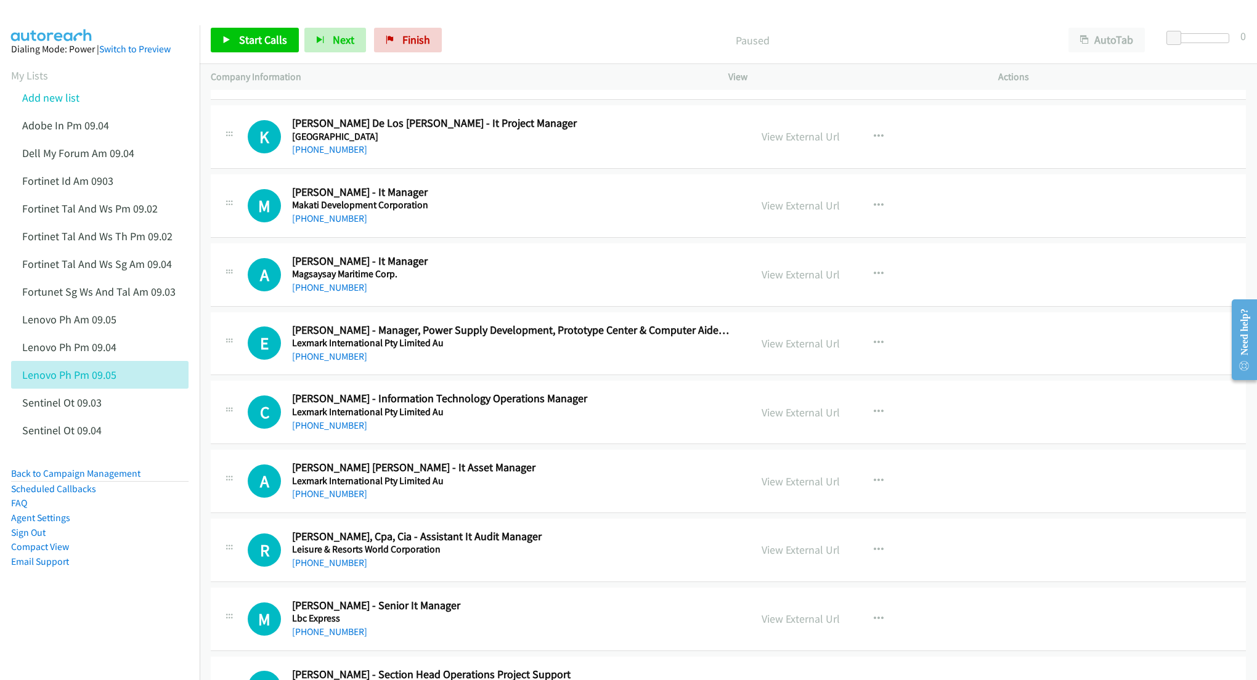
scroll to position [4273, 0]
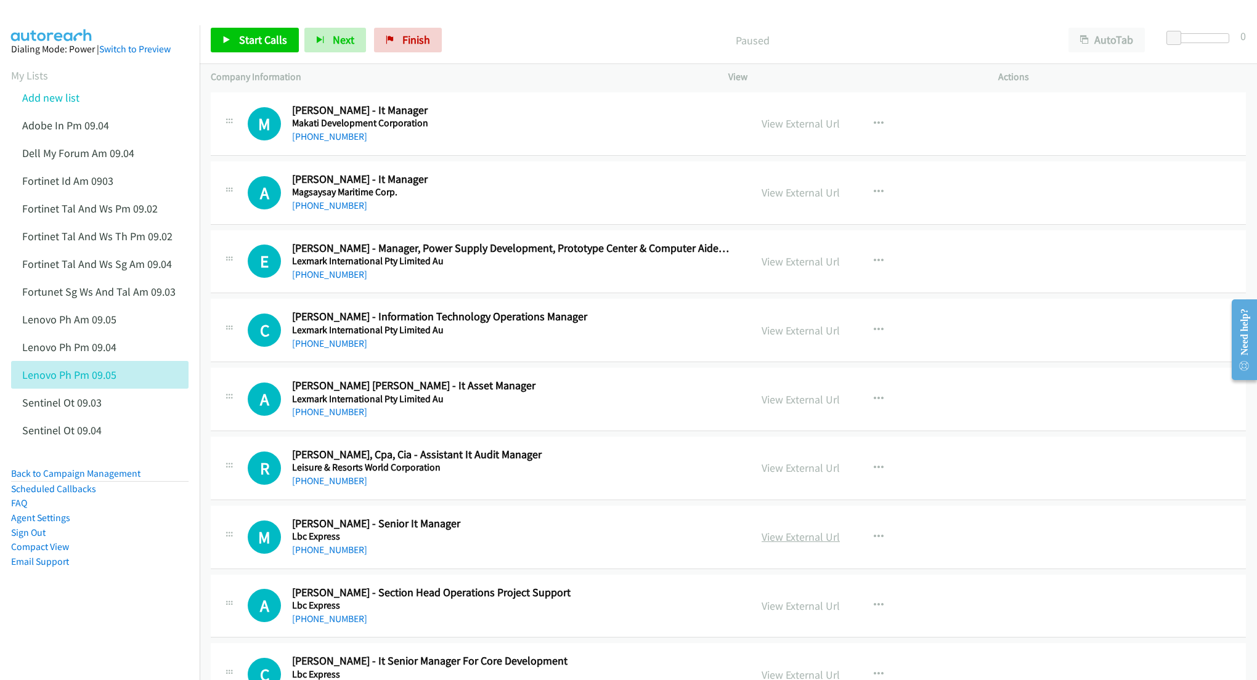
click at [783, 544] on link "View External Url" at bounding box center [801, 537] width 78 height 14
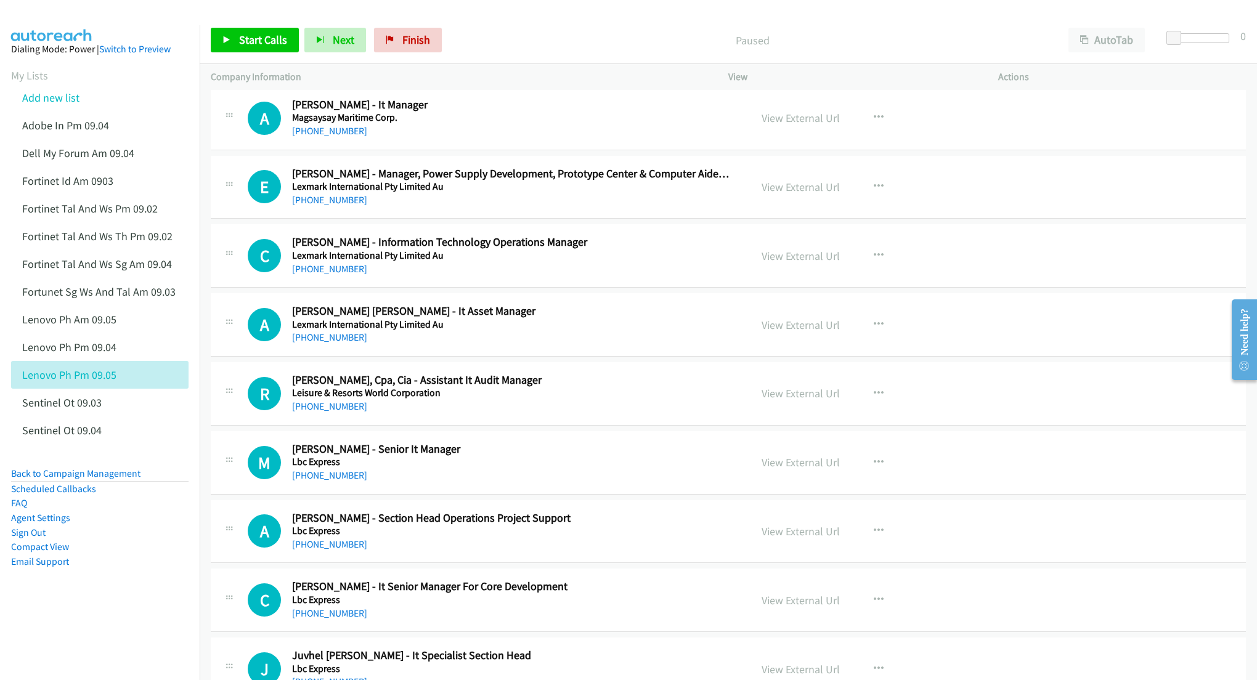
scroll to position [4355, 0]
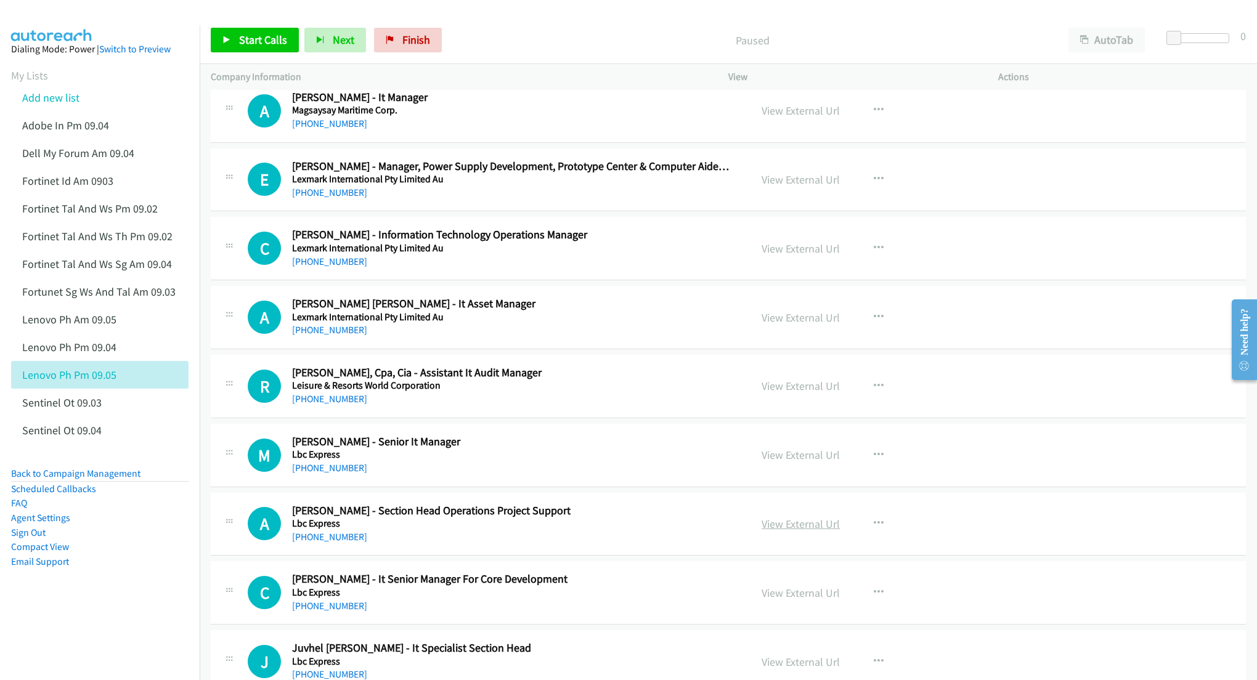
click at [810, 531] on link "View External Url" at bounding box center [801, 524] width 78 height 14
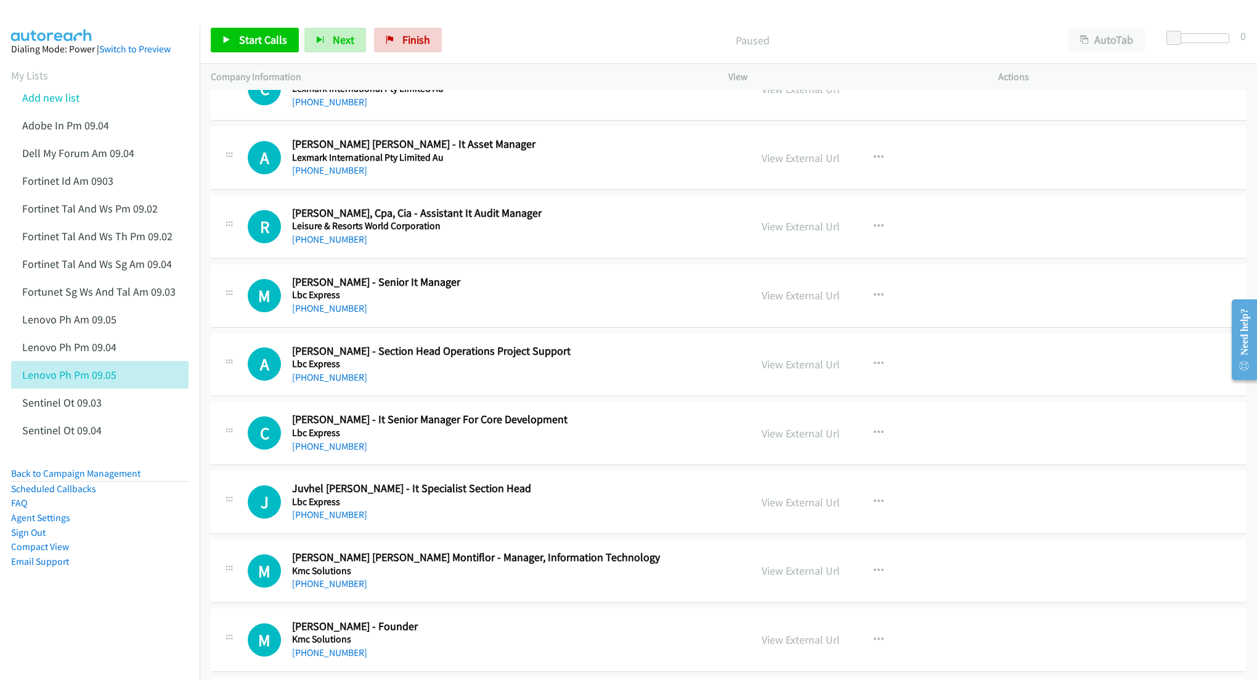
scroll to position [4519, 0]
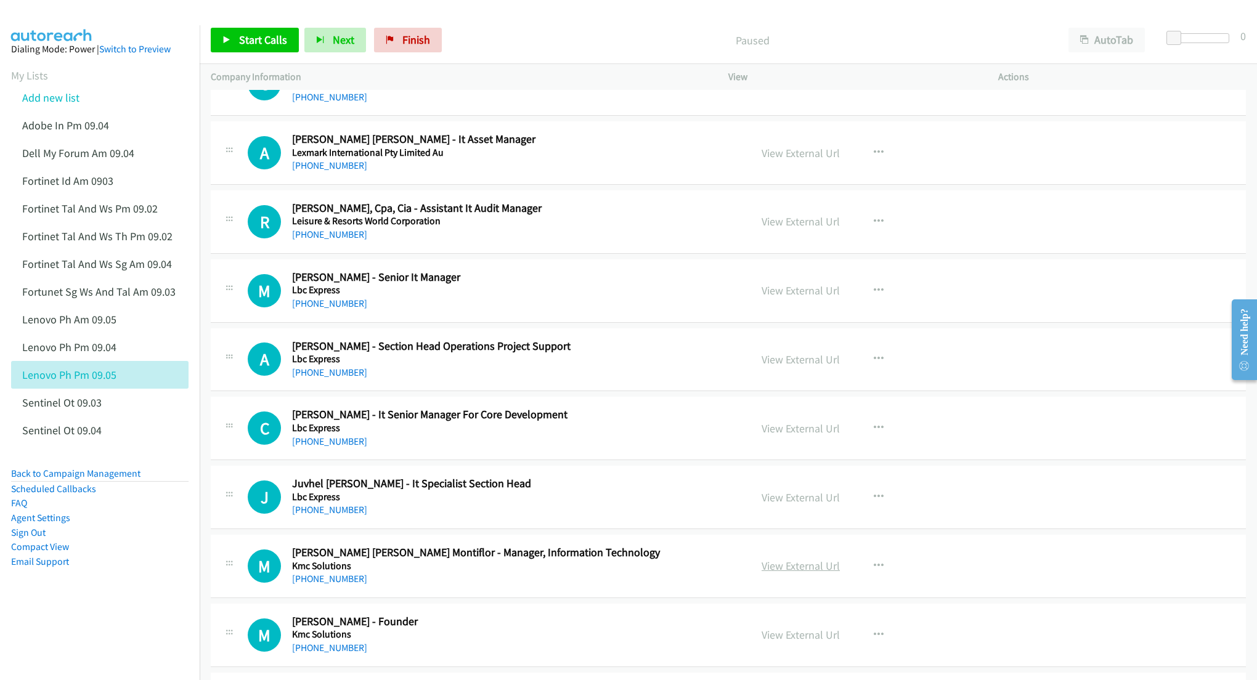
click at [784, 573] on link "View External Url" at bounding box center [801, 566] width 78 height 14
click at [778, 642] on link "View External Url" at bounding box center [801, 635] width 78 height 14
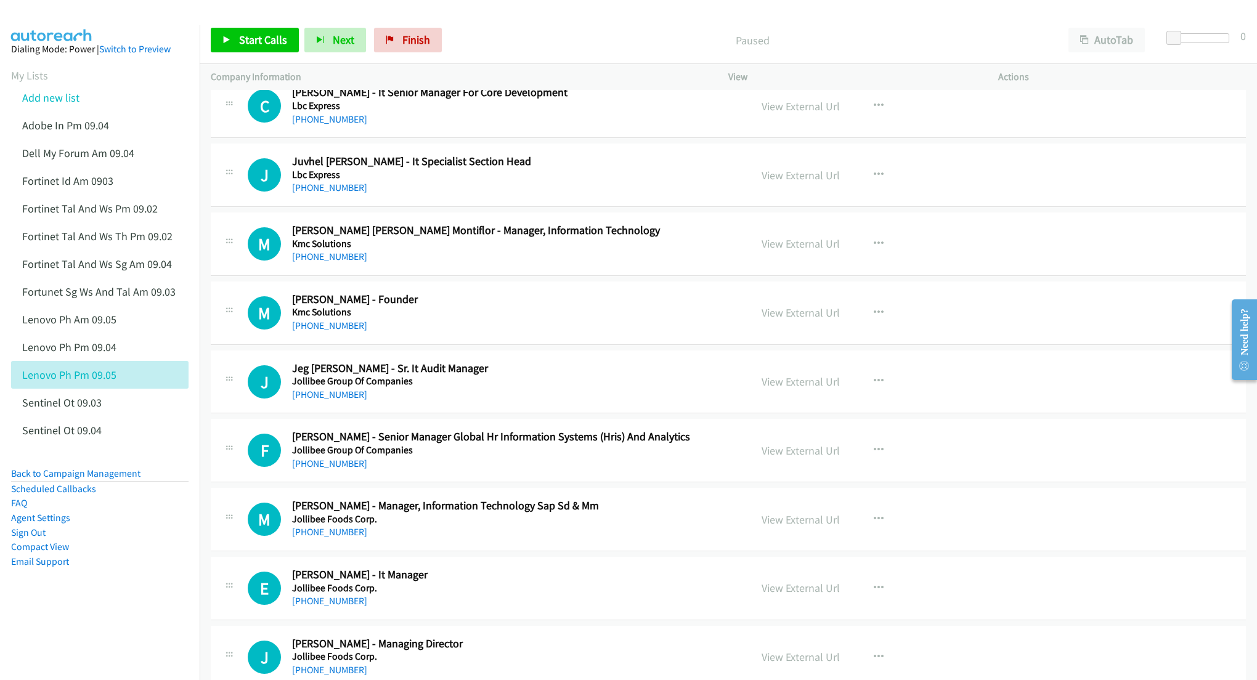
scroll to position [4848, 0]
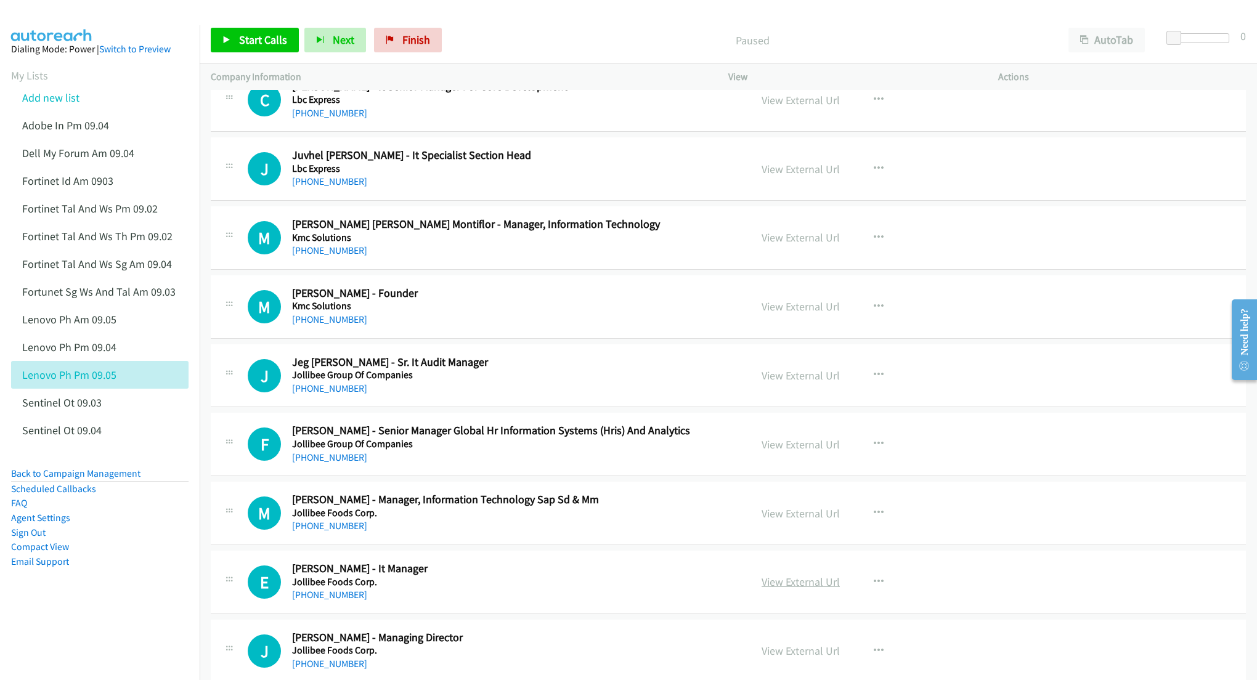
click at [770, 589] on link "View External Url" at bounding box center [801, 582] width 78 height 14
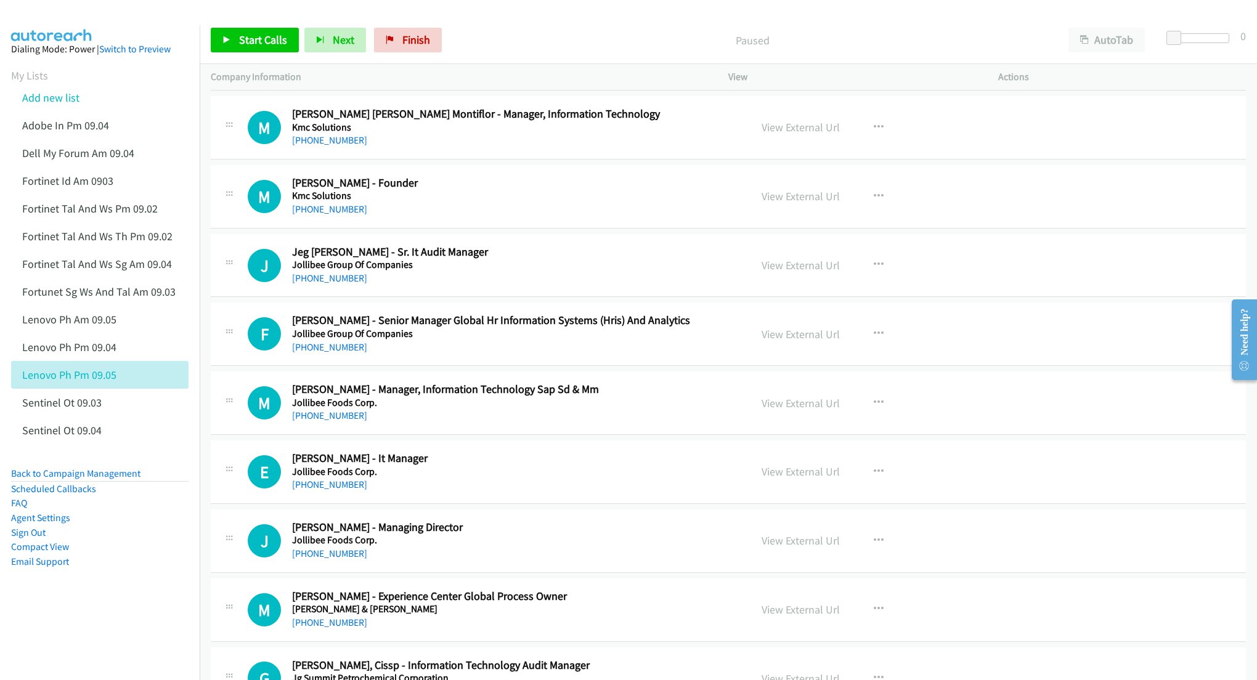
scroll to position [5013, 0]
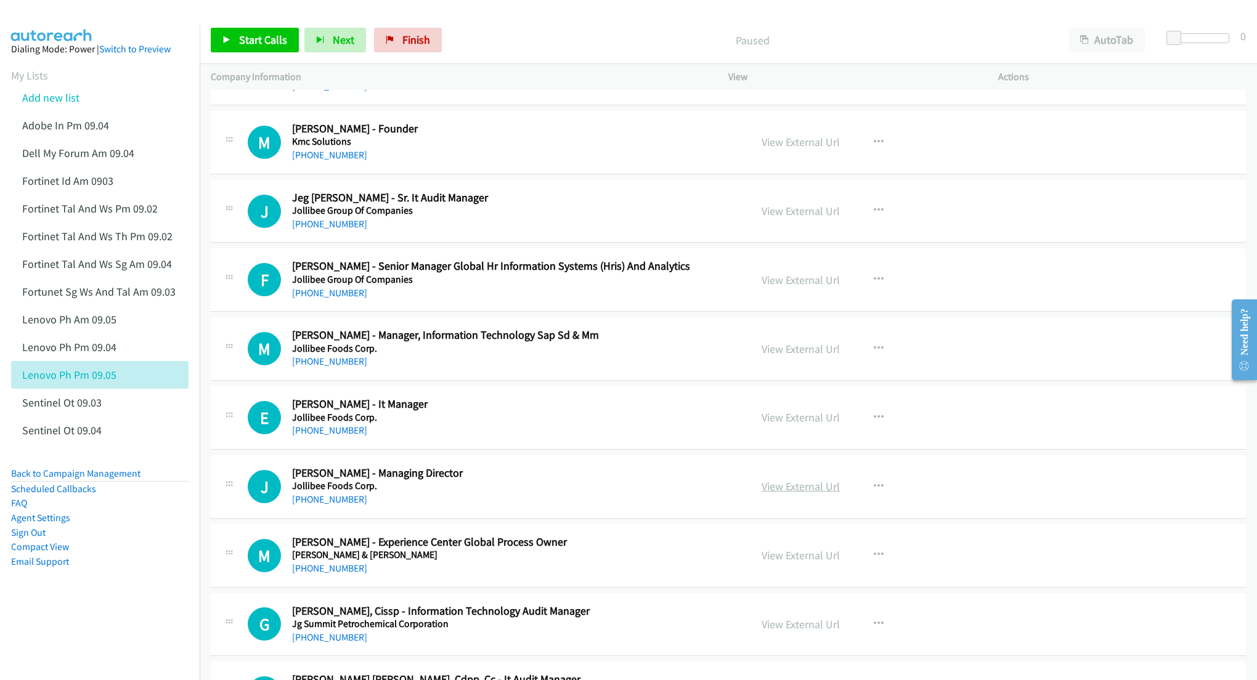
click at [800, 494] on link "View External Url" at bounding box center [801, 486] width 78 height 14
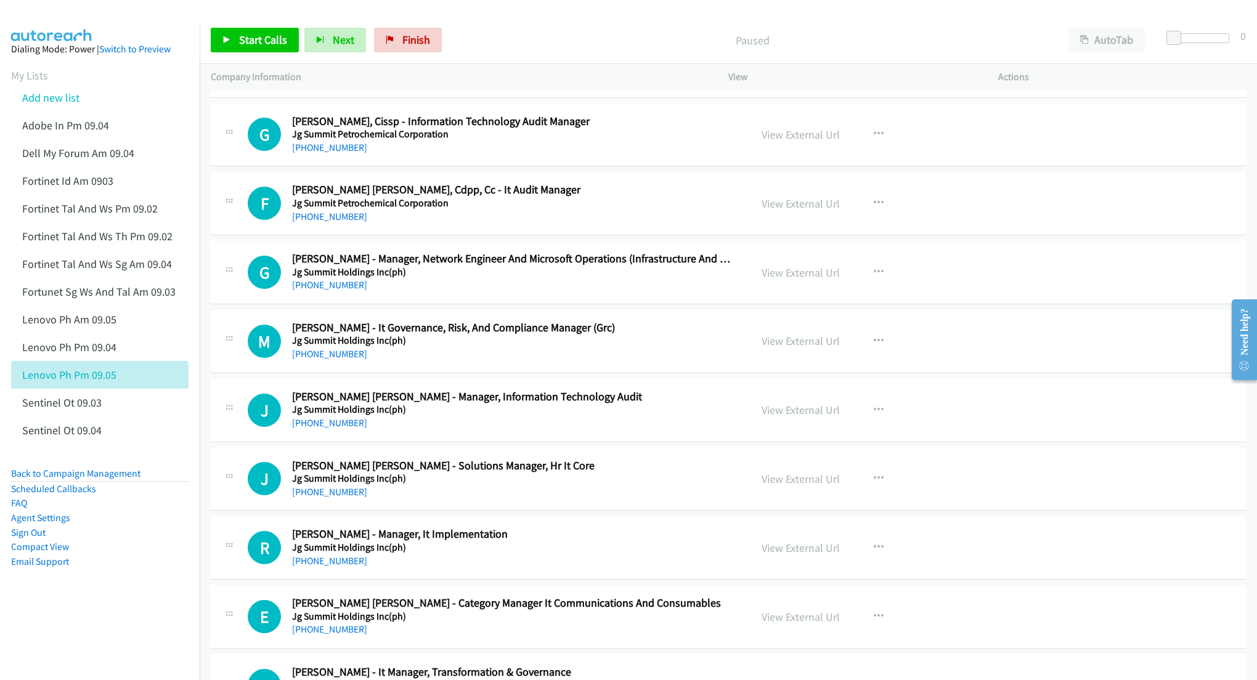
scroll to position [5506, 0]
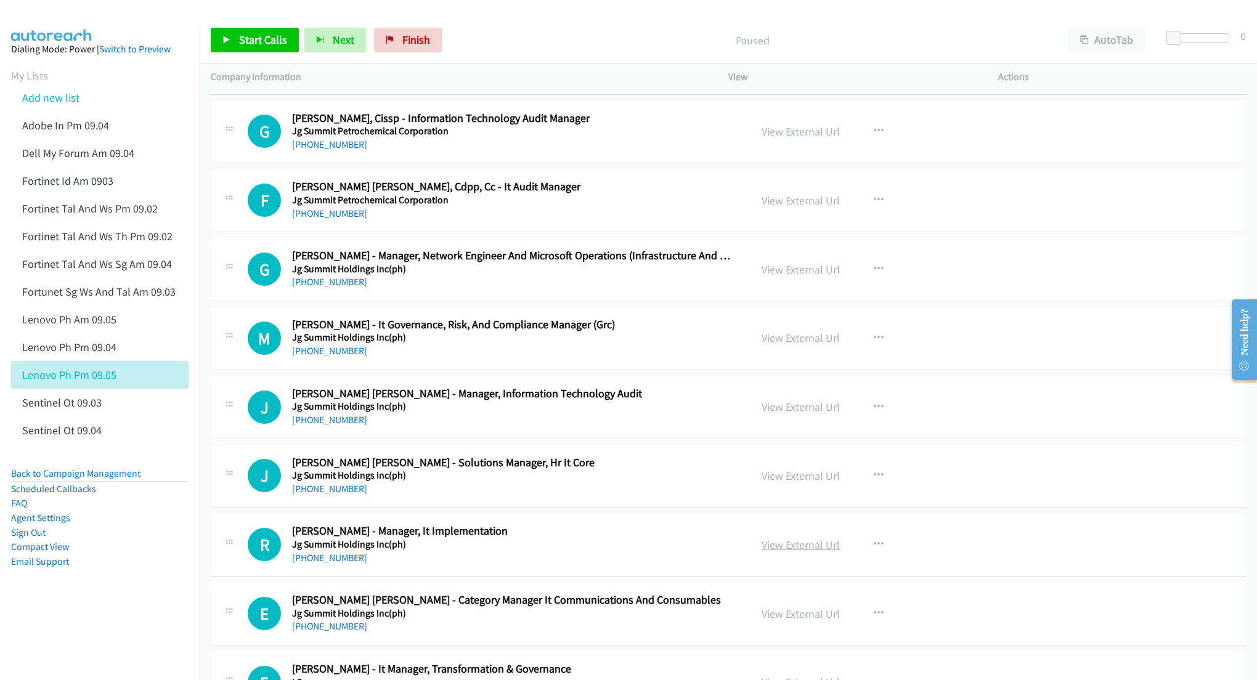
click at [777, 552] on link "View External Url" at bounding box center [801, 545] width 78 height 14
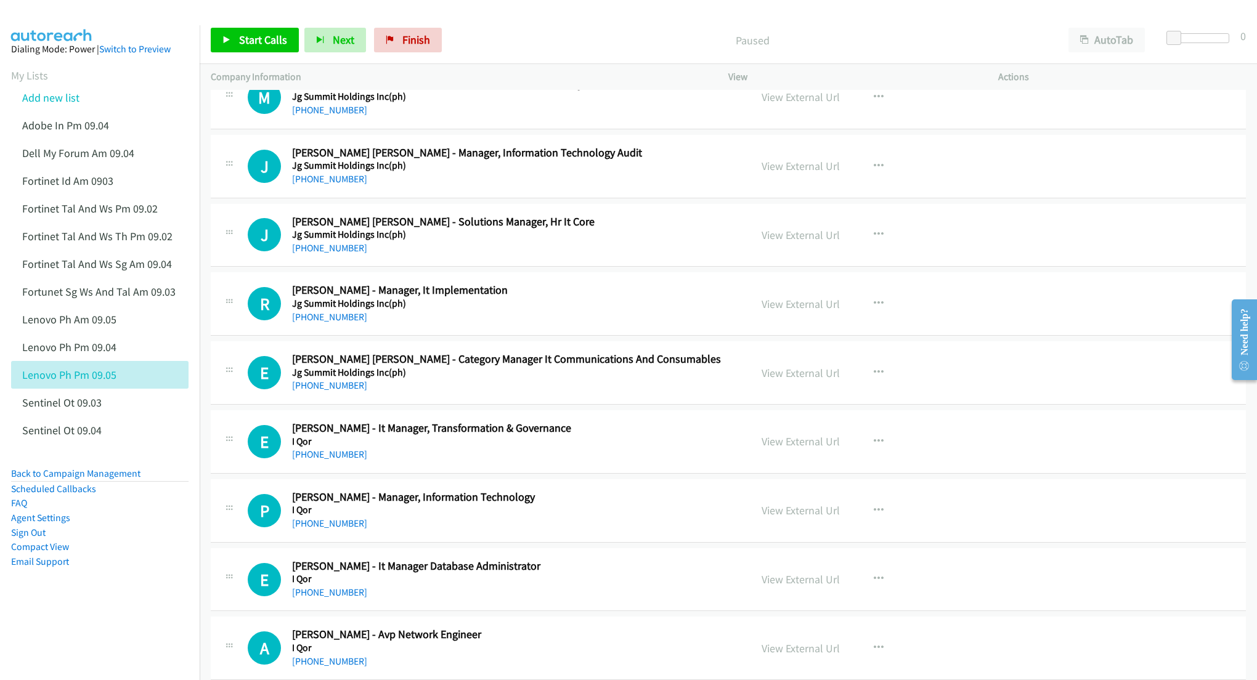
scroll to position [5752, 0]
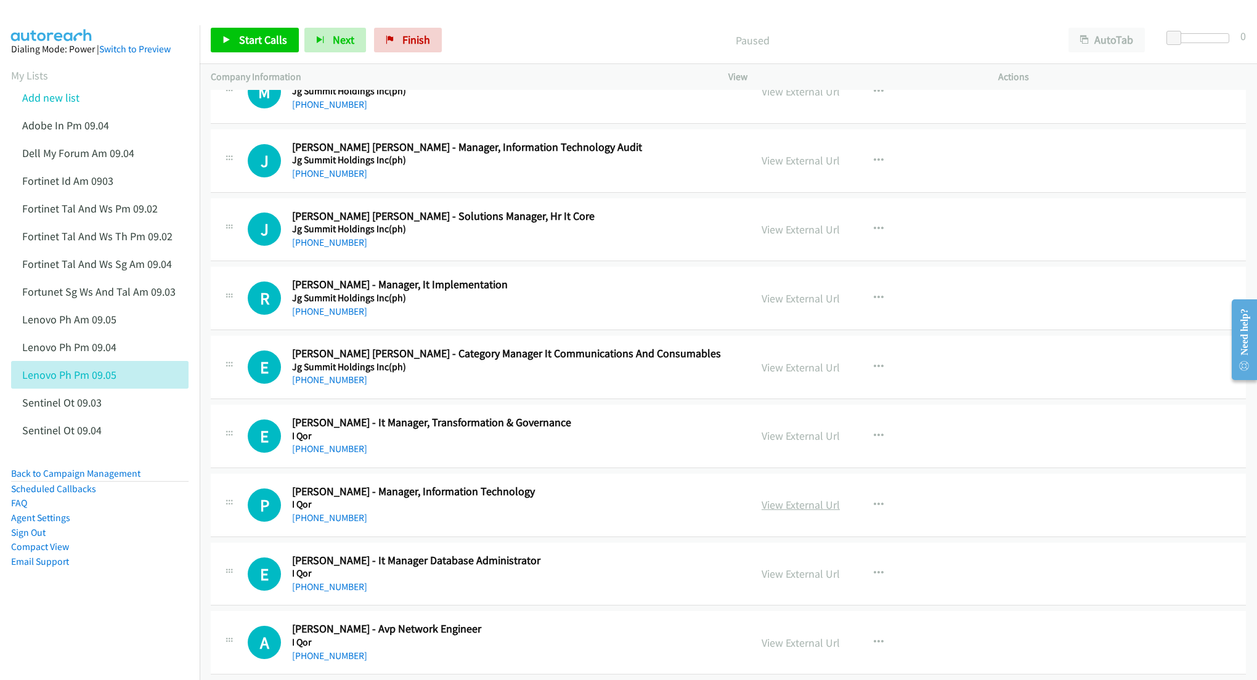
click at [783, 512] on link "View External Url" at bounding box center [801, 505] width 78 height 14
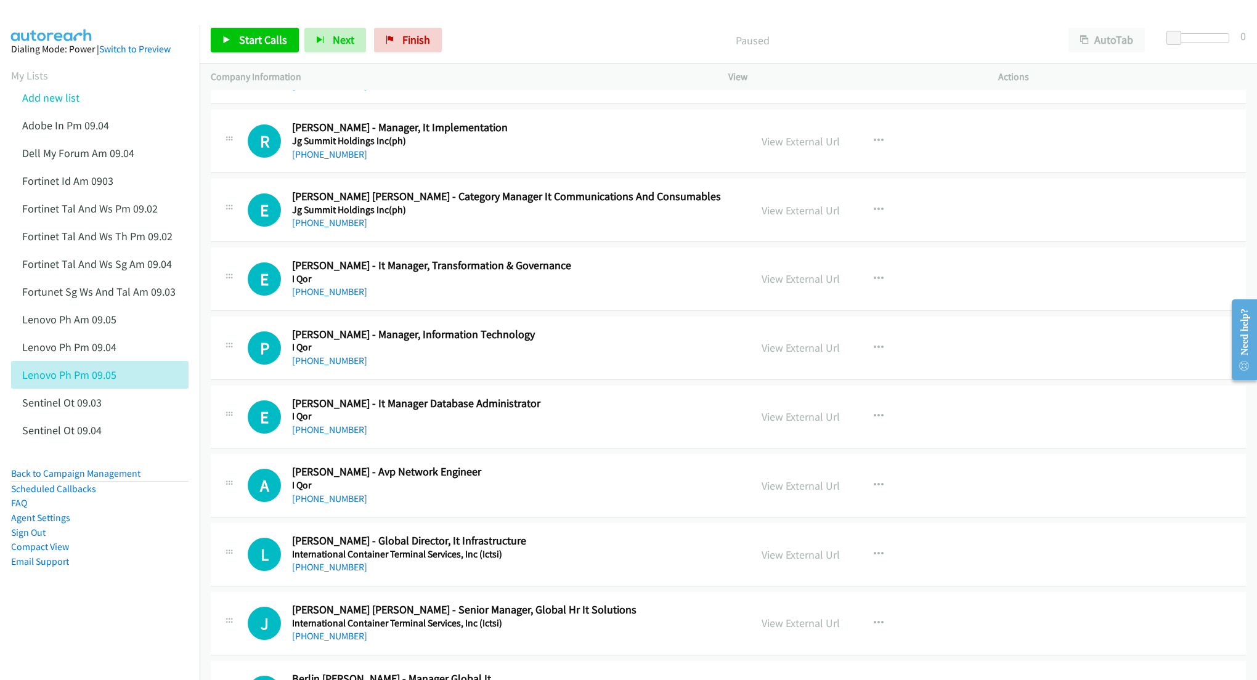
scroll to position [5917, 0]
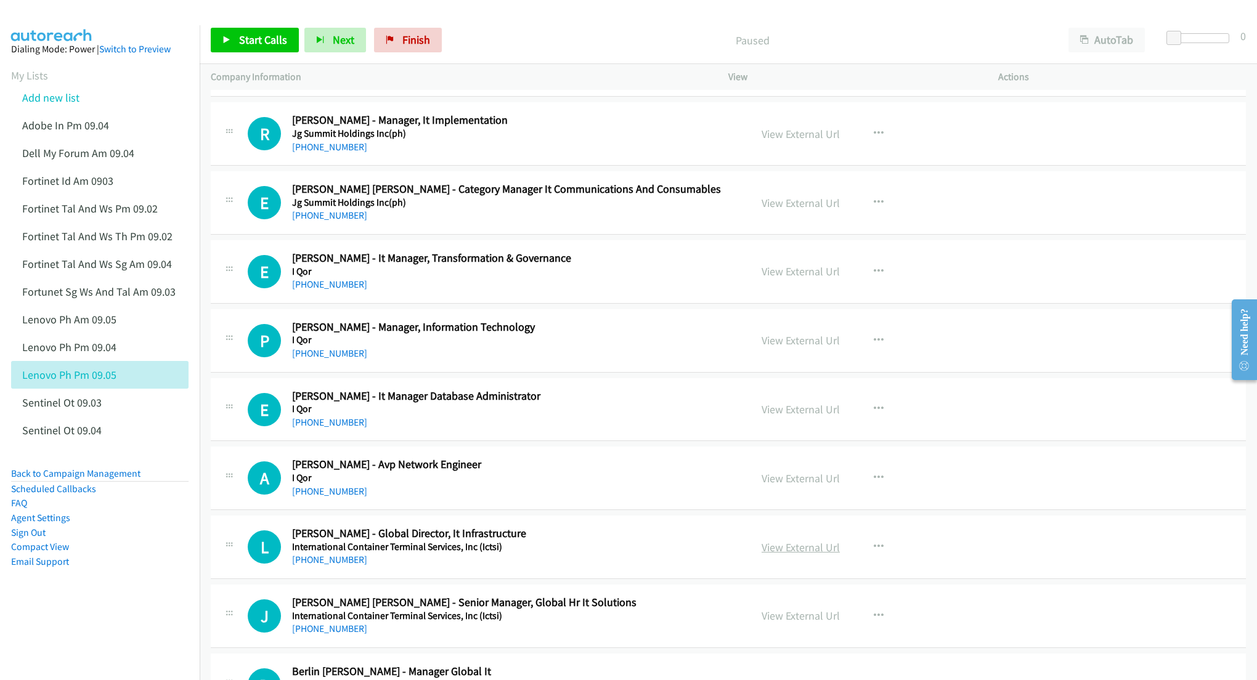
click at [784, 555] on link "View External Url" at bounding box center [801, 548] width 78 height 14
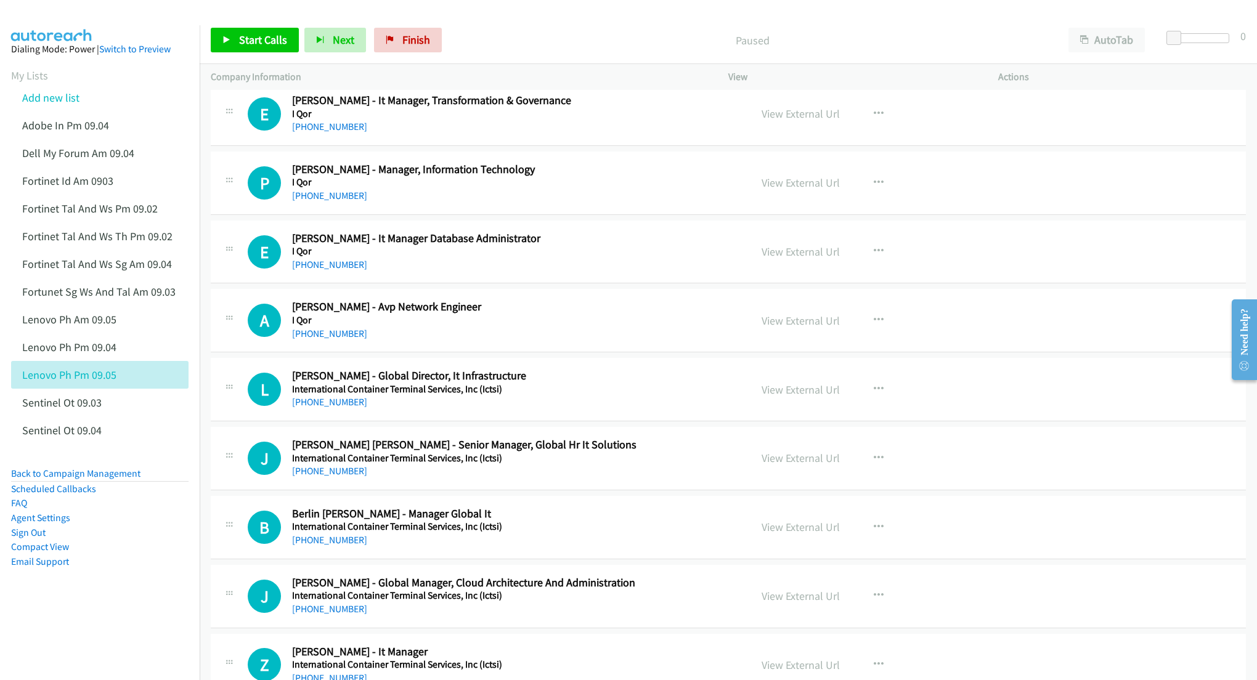
scroll to position [6081, 0]
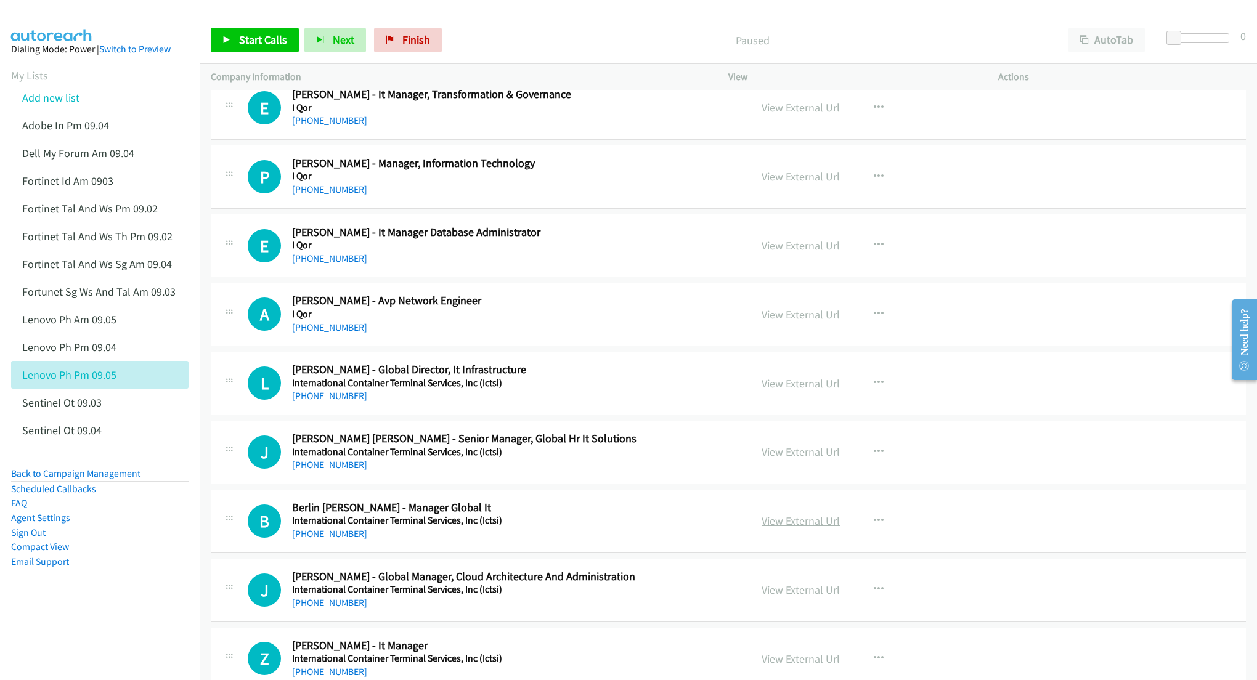
click at [790, 528] on link "View External Url" at bounding box center [801, 521] width 78 height 14
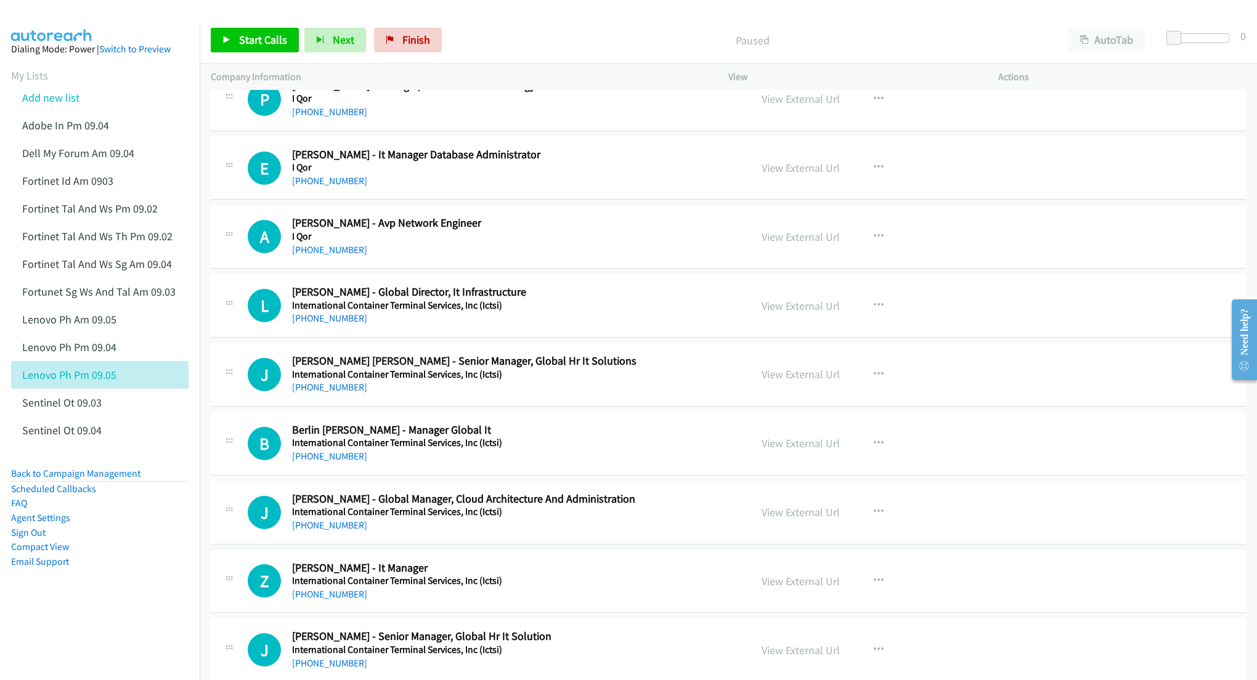
scroll to position [6163, 0]
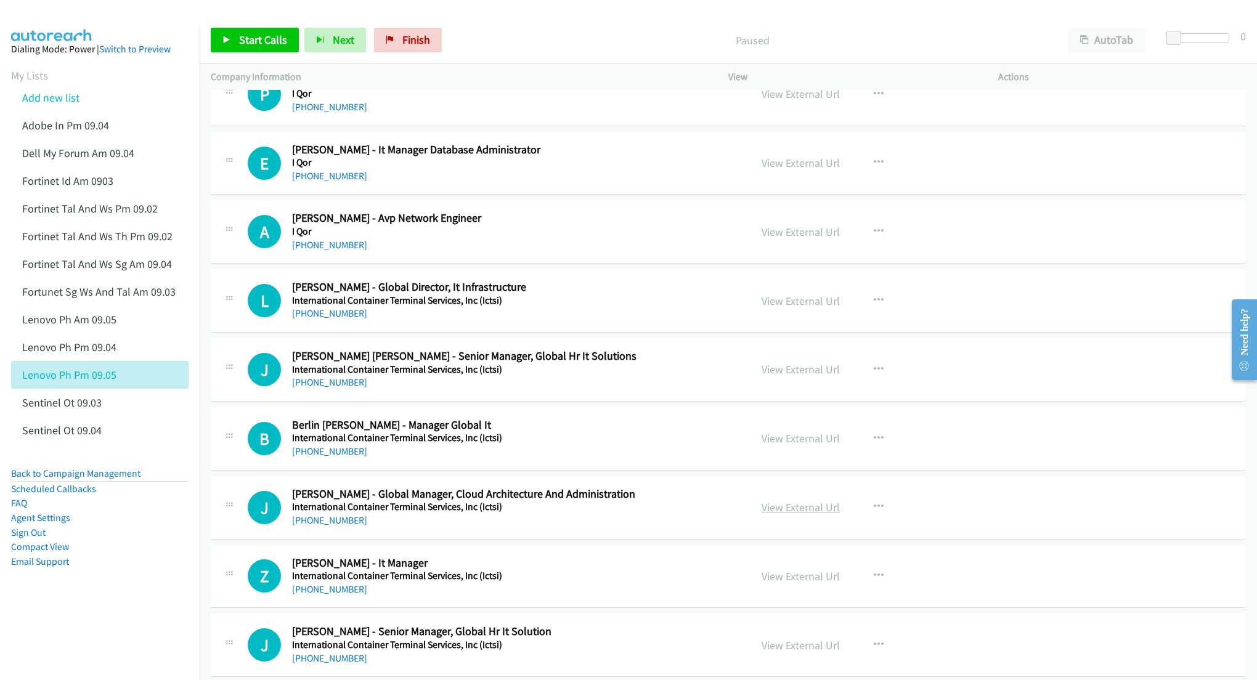
click at [777, 515] on link "View External Url" at bounding box center [801, 507] width 78 height 14
click at [783, 584] on link "View External Url" at bounding box center [801, 576] width 78 height 14
